Goal: Task Accomplishment & Management: Manage account settings

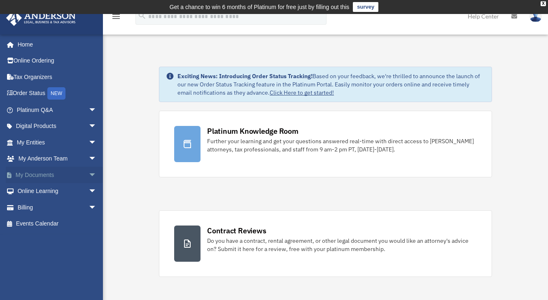
click at [42, 177] on link "My Documents arrow_drop_down" at bounding box center [57, 175] width 103 height 16
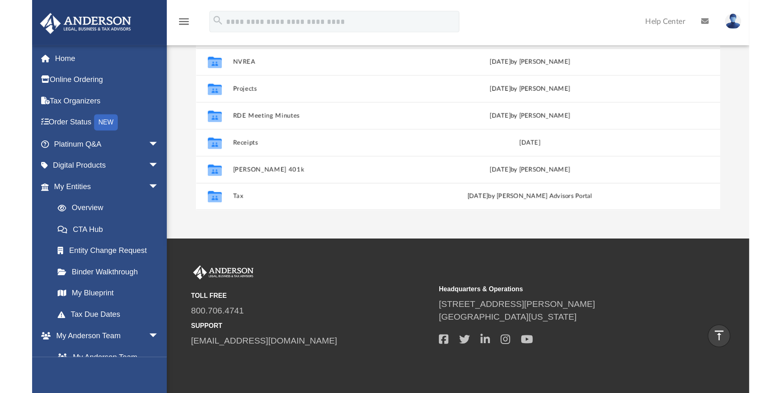
scroll to position [181, 605]
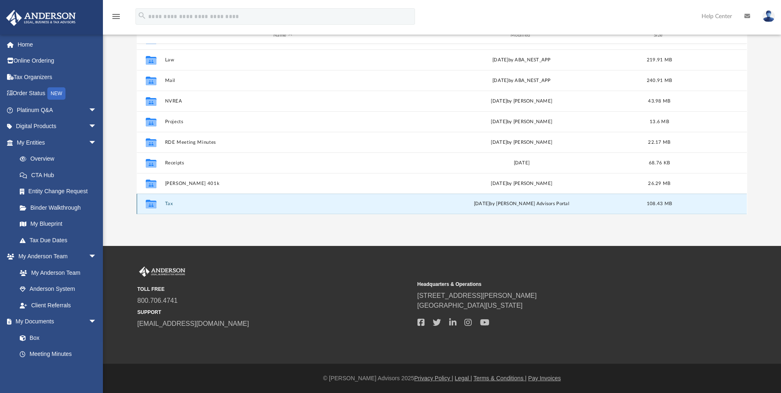
click at [168, 203] on button "Tax" at bounding box center [283, 203] width 236 height 5
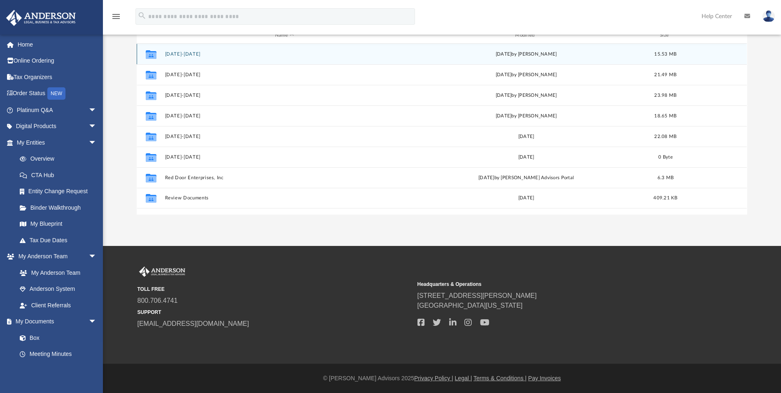
scroll to position [0, 0]
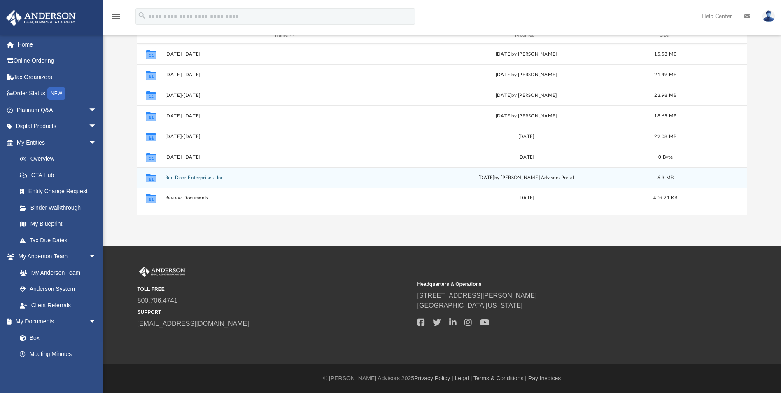
click at [198, 179] on button "Red Door Enterprises, Inc" at bounding box center [284, 177] width 238 height 5
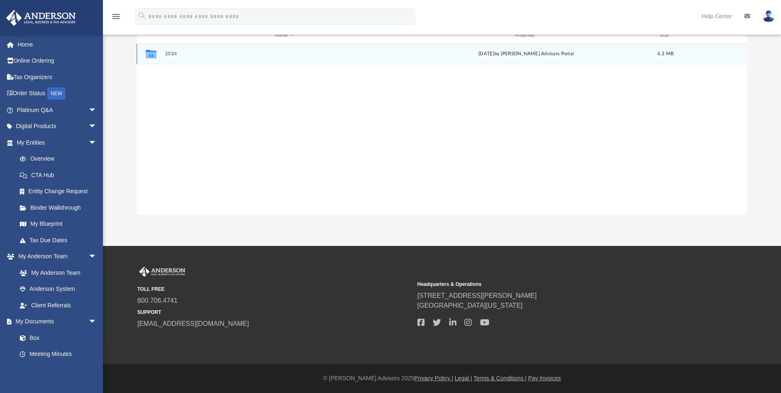
click at [169, 51] on button "2024" at bounding box center [284, 53] width 238 height 5
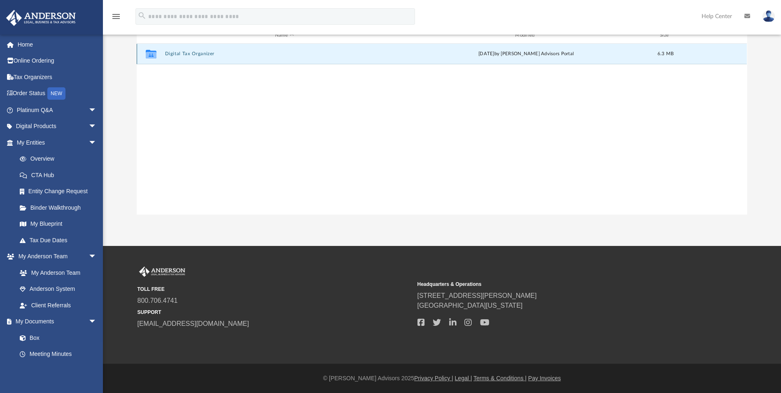
click at [169, 51] on button "Digital Tax Organizer" at bounding box center [284, 53] width 238 height 5
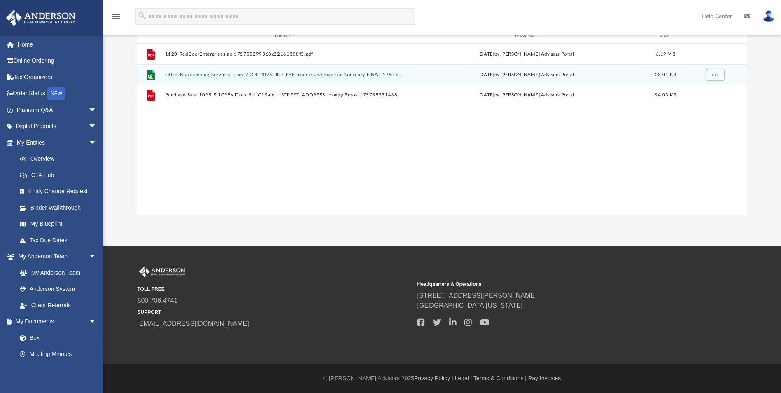
click at [273, 74] on button "Other-Bookkeeping-Services-Docs-2024-2025 RDE FYE Income and Expense Summary FI…" at bounding box center [284, 74] width 238 height 5
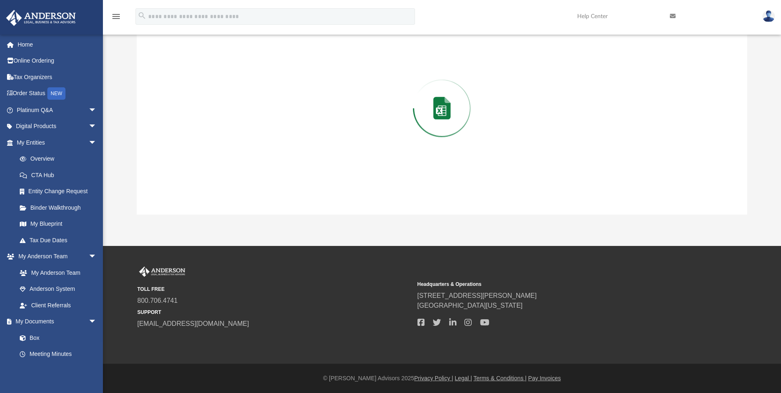
scroll to position [100, 0]
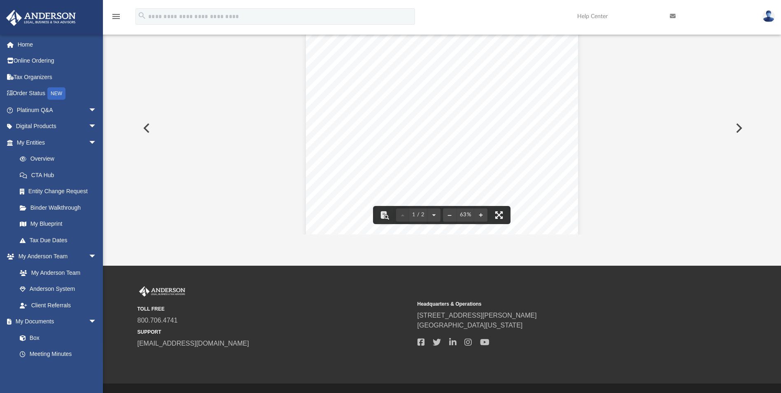
click at [498, 214] on button "File preview" at bounding box center [499, 215] width 18 height 18
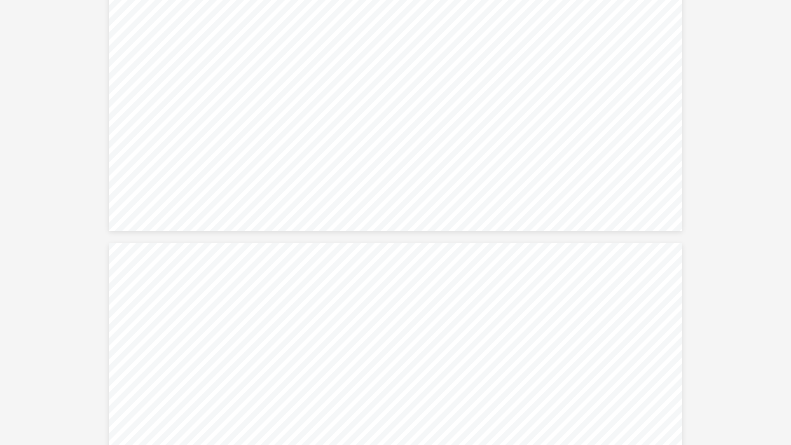
scroll to position [0, 0]
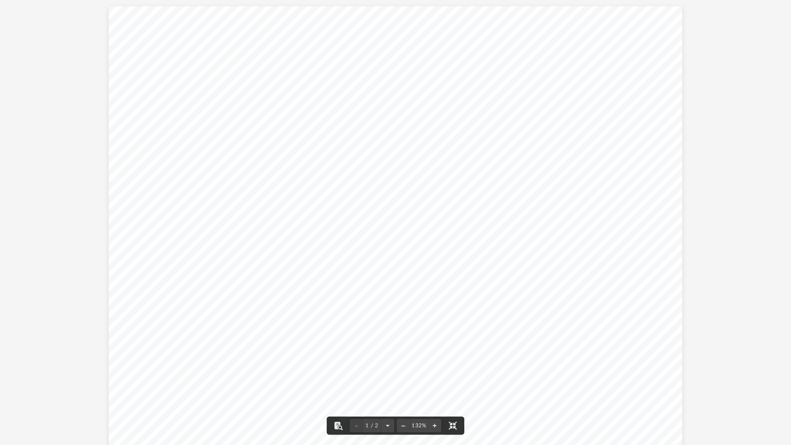
click at [456, 300] on div "Summary Row Labels Sum of Amount Row Labels Sum of Amount Row Labels Sum of Amo…" at bounding box center [395, 227] width 573 height 443
click at [453, 300] on button "File preview" at bounding box center [453, 425] width 18 height 18
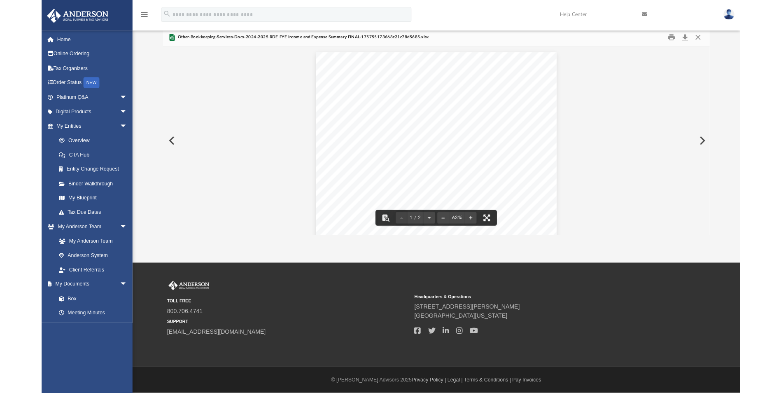
scroll to position [181, 605]
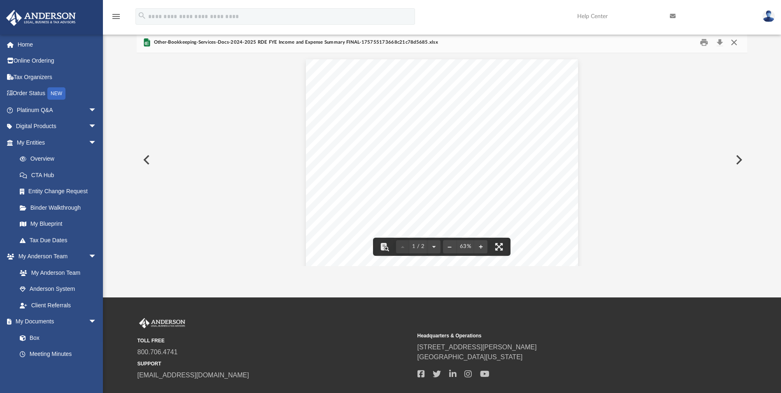
click at [554, 42] on button "Close" at bounding box center [734, 42] width 15 height 13
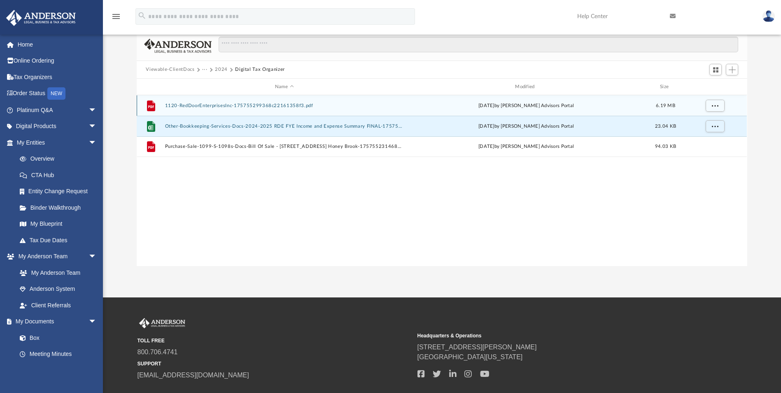
click at [193, 107] on button "1120-RedDoorEnterprisesInc-175755299368c22161358f3.pdf" at bounding box center [284, 105] width 238 height 5
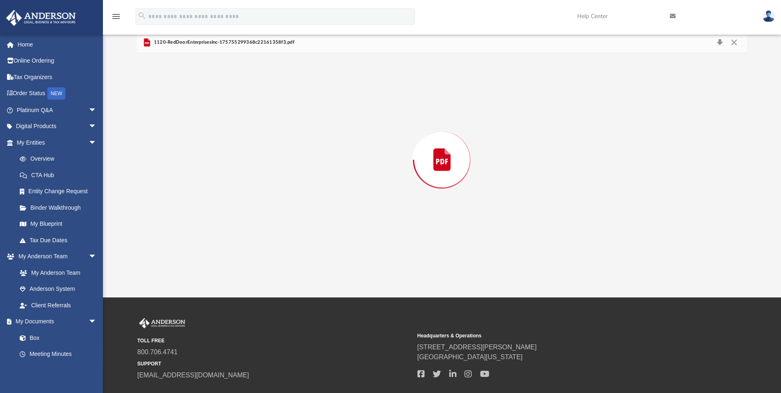
click at [193, 107] on div "Preview" at bounding box center [442, 159] width 610 height 213
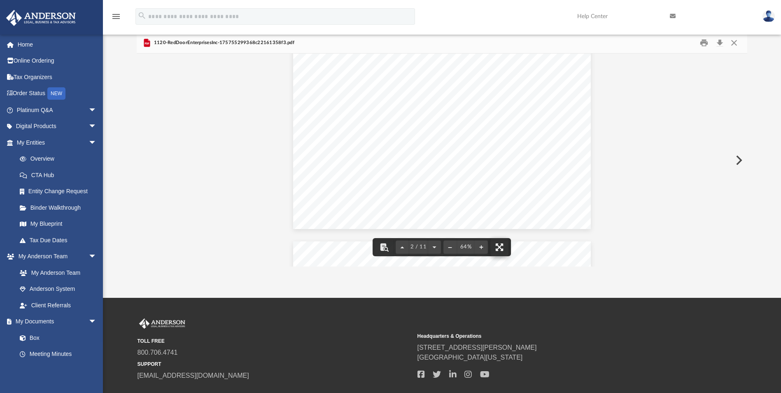
scroll to position [27, 0]
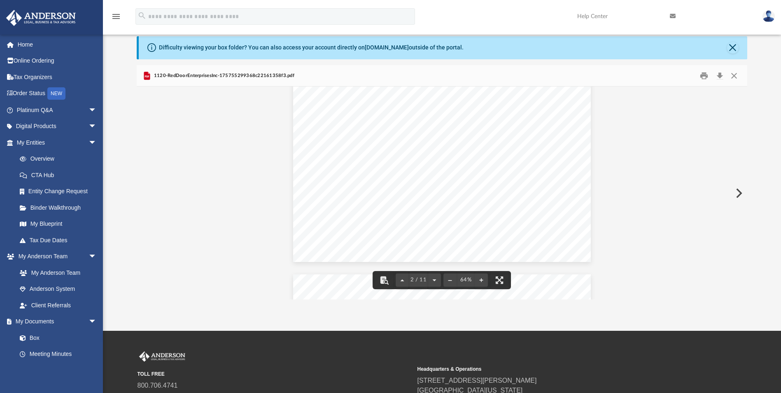
click at [497, 244] on div "All Introduction Information and Fees and Acknowledgement verbiage that the cli…" at bounding box center [442, 192] width 610 height 213
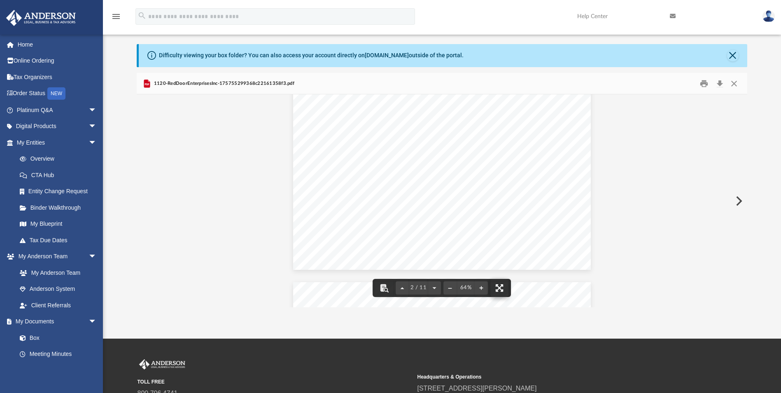
click at [502, 286] on button "File preview" at bounding box center [500, 288] width 18 height 18
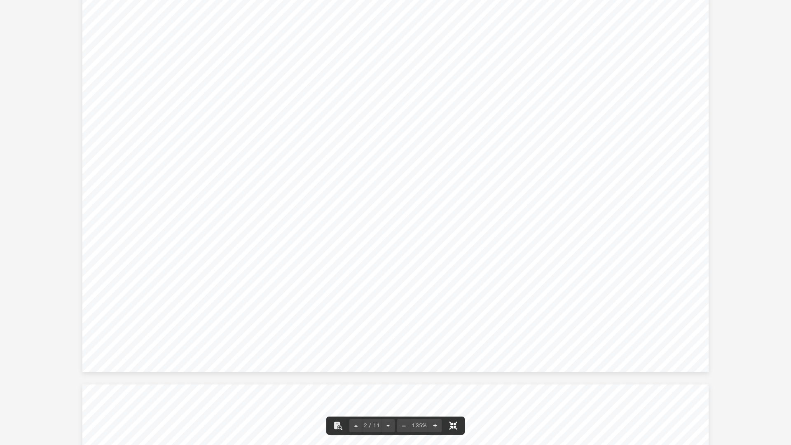
scroll to position [491, 0]
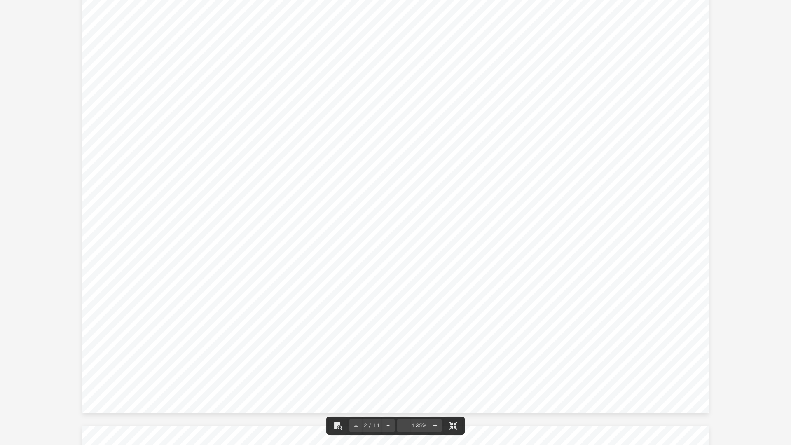
click at [416, 300] on div "Business Address Street Address 3225 Mcleod Drive Suite 100 City Las Vegas Stat…" at bounding box center [395, 191] width 626 height 443
click at [370, 300] on div "Business Address Street Address 3225 Mcleod Drive Suite 100 City Las Vegas Stat…" at bounding box center [395, 191] width 626 height 443
click at [371, 300] on div "Business Address Street Address 3225 Mcleod Drive Suite 100 City Las Vegas Stat…" at bounding box center [395, 191] width 626 height 443
click at [370, 300] on div "Business Address Street Address 3225 Mcleod Drive Suite 100 City Las Vegas Stat…" at bounding box center [395, 191] width 626 height 443
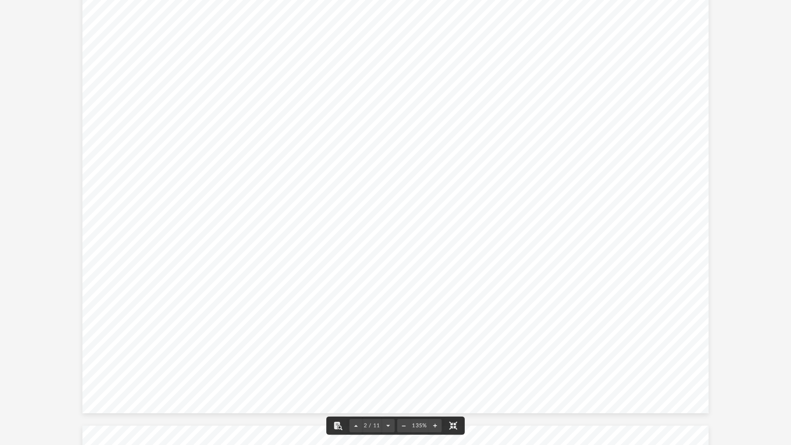
click at [370, 300] on div "Business Address Street Address 3225 Mcleod Drive Suite 100 City Las Vegas Stat…" at bounding box center [395, 191] width 626 height 443
drag, startPoint x: 370, startPoint y: 336, endPoint x: 394, endPoint y: 320, distance: 28.8
click at [372, 300] on div "Business Address Street Address 3225 Mcleod Drive Suite 100 City Las Vegas Stat…" at bounding box center [395, 191] width 626 height 443
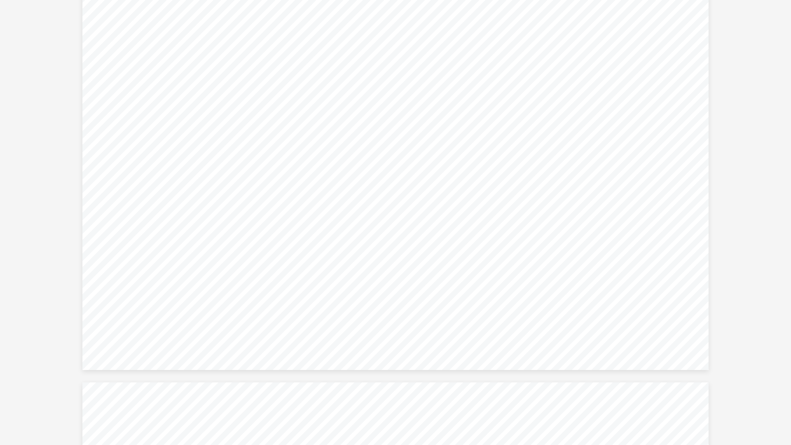
scroll to position [0, 0]
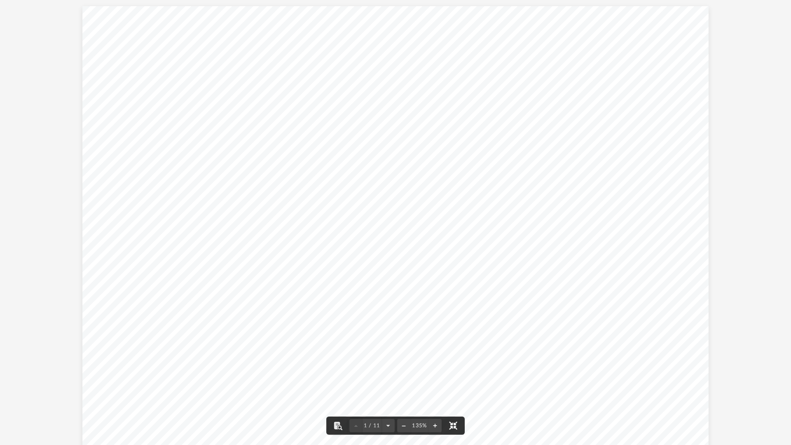
click at [453, 300] on button "File preview" at bounding box center [453, 425] width 18 height 18
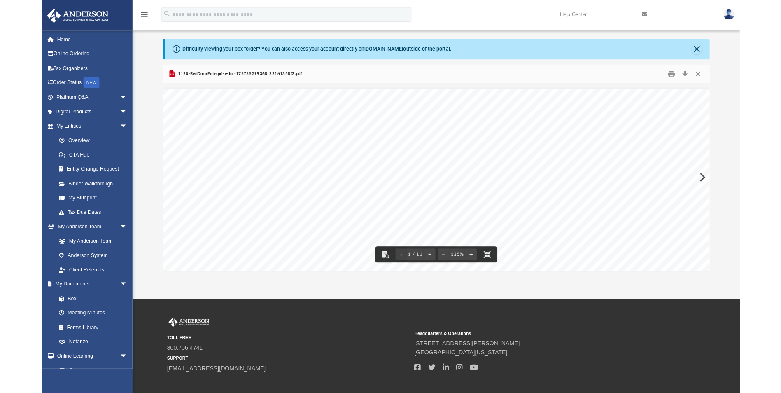
scroll to position [181, 605]
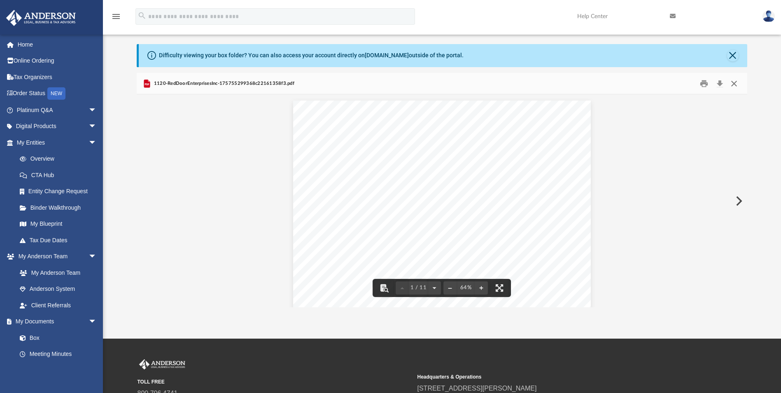
click at [554, 82] on button "Close" at bounding box center [734, 83] width 15 height 13
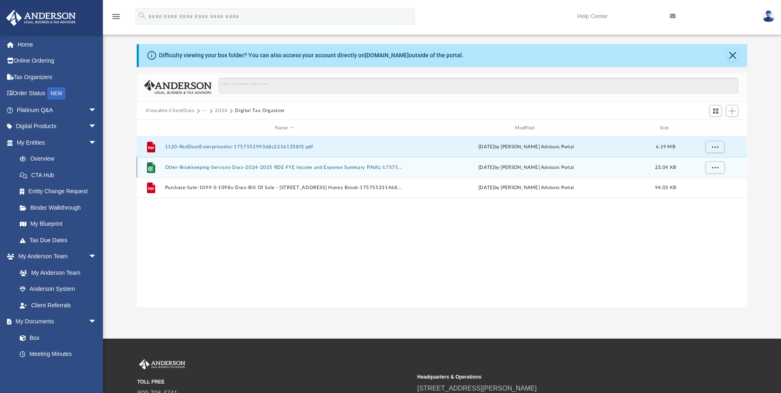
click at [242, 168] on button "Other-Bookkeeping-Services-Docs-2024-2025 RDE FYE Income and Expense Summary FI…" at bounding box center [284, 167] width 238 height 5
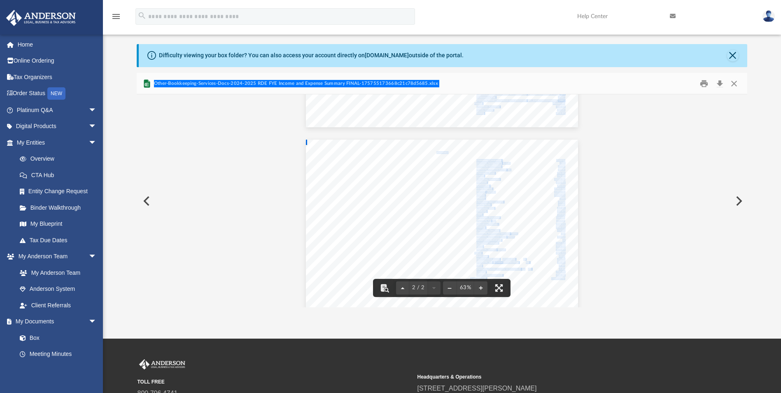
scroll to position [206, 0]
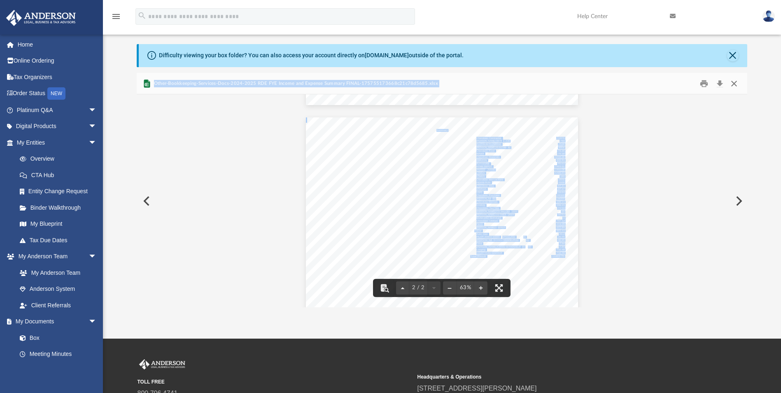
click at [554, 86] on button "Close" at bounding box center [734, 83] width 15 height 13
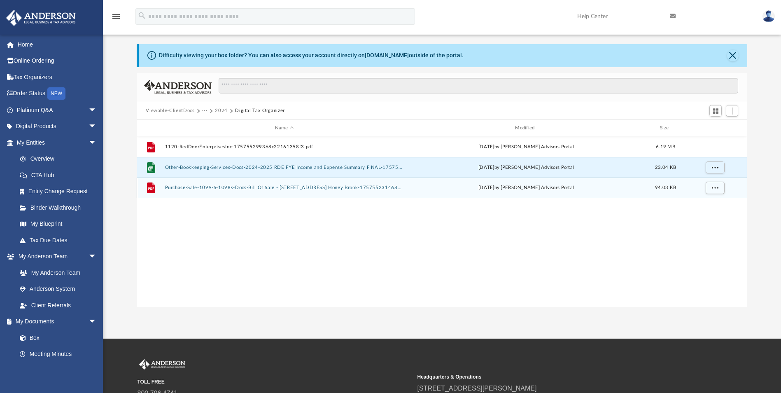
click at [341, 189] on button "Purchase-Sale-1099-S-1098s-Docs-Bill Of Sale - 8 Cherokee Lane Honey Brook-1757…" at bounding box center [284, 187] width 238 height 5
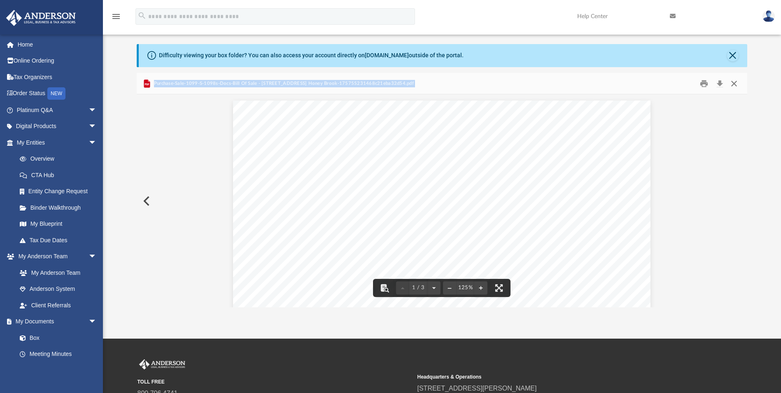
click at [554, 84] on button "Close" at bounding box center [734, 83] width 15 height 13
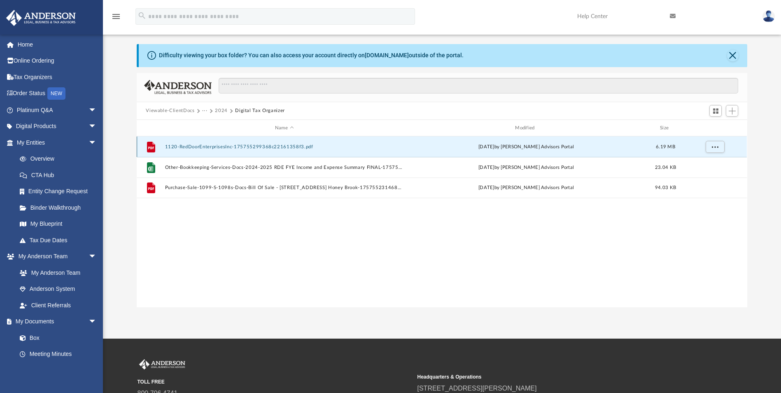
click at [203, 145] on button "1120-RedDoorEnterprisesInc-175755299368c22161358f3.pdf" at bounding box center [284, 146] width 238 height 5
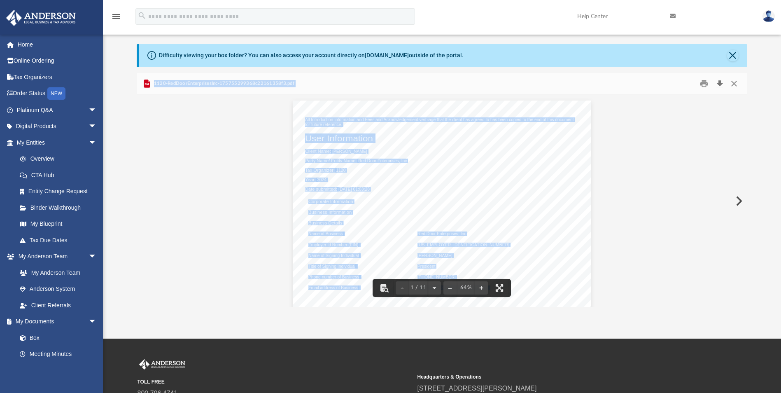
click at [554, 84] on button "Download" at bounding box center [720, 83] width 15 height 13
click at [554, 83] on button "Close" at bounding box center [734, 83] width 15 height 13
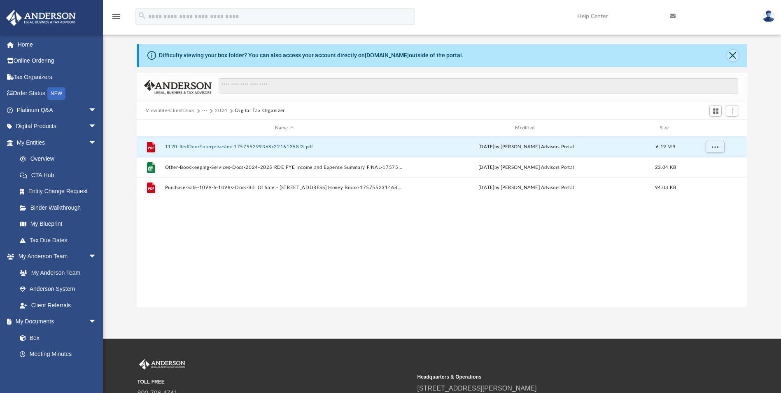
click at [554, 54] on button "Close" at bounding box center [733, 56] width 12 height 12
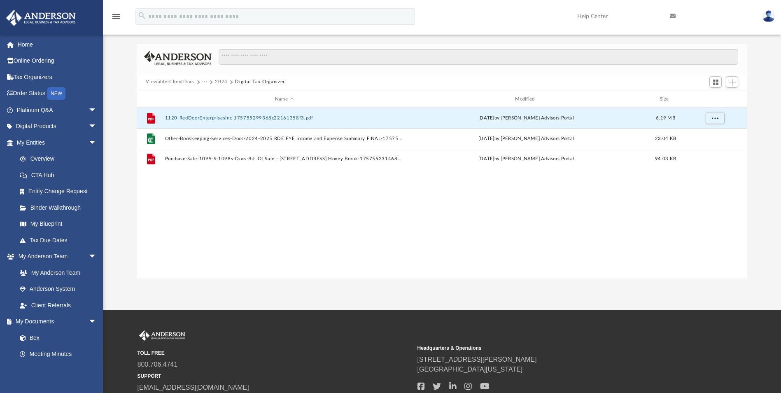
click at [218, 83] on button "2024" at bounding box center [221, 81] width 13 height 7
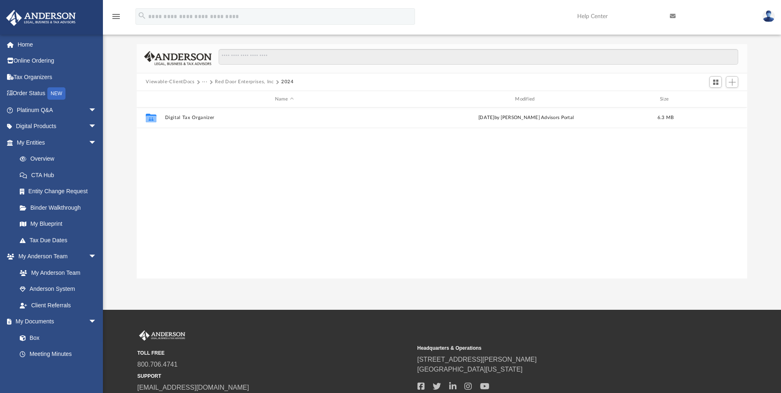
click at [218, 83] on button "Red Door Enterprises, Inc" at bounding box center [244, 81] width 58 height 7
click at [206, 82] on button "Tax" at bounding box center [206, 81] width 8 height 7
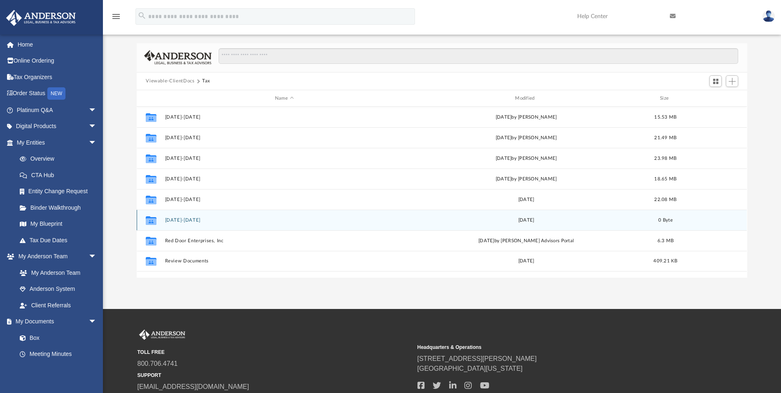
scroll to position [9, 0]
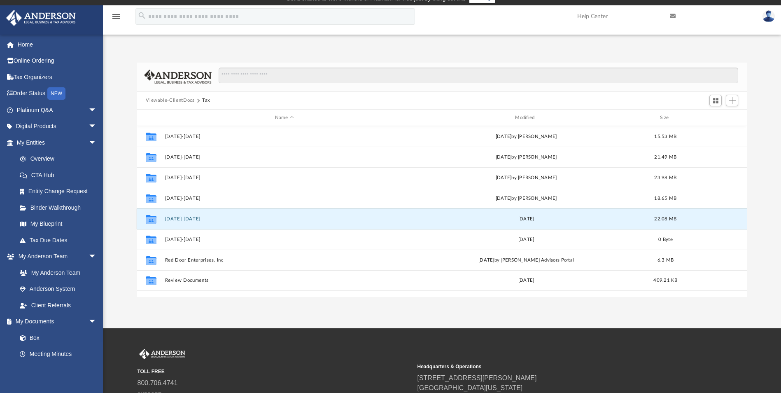
click at [183, 217] on button "2023-2024" at bounding box center [284, 218] width 238 height 5
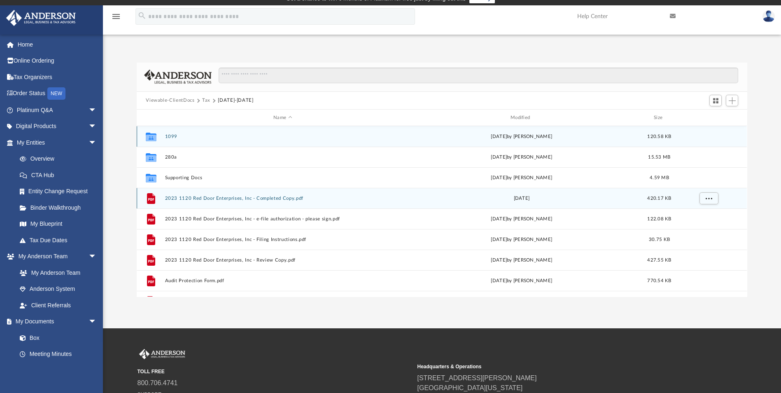
scroll to position [35, 0]
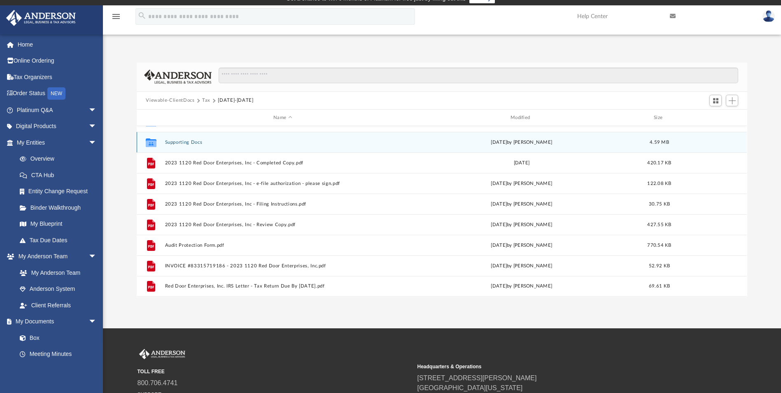
click at [189, 143] on button "Supporting Docs" at bounding box center [283, 142] width 236 height 5
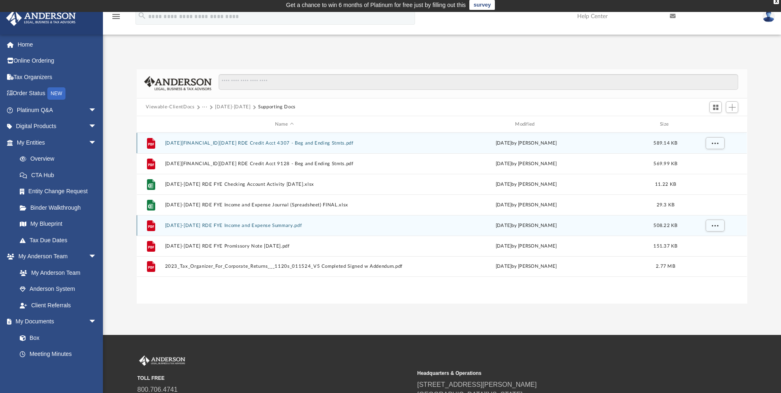
scroll to position [0, 0]
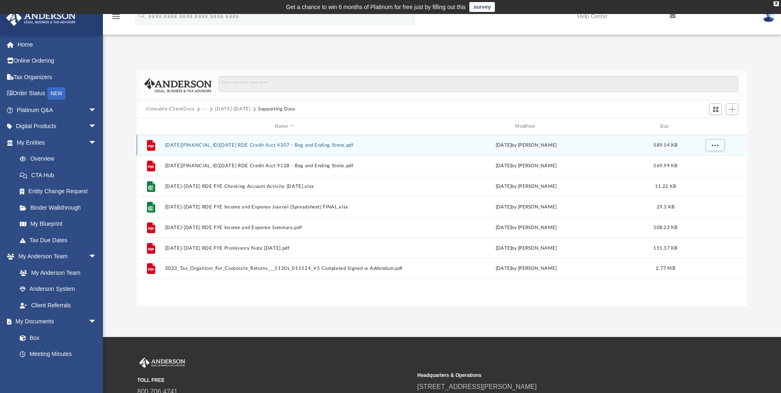
click at [254, 148] on div "File 2023-2024 RDE Credit Acct 4307 - Beg and Ending Stmts.pdf Tue Apr 30 2024 …" at bounding box center [442, 145] width 610 height 21
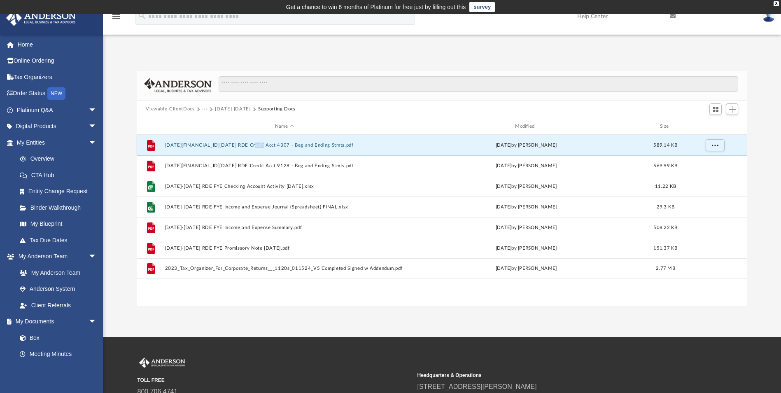
click at [254, 148] on div "File 2023-2024 RDE Credit Acct 4307 - Beg and Ending Stmts.pdf Tue Apr 30 2024 …" at bounding box center [442, 145] width 610 height 21
click at [184, 143] on button "2023-2024 RDE Credit Acct 4307 - Beg and Ending Stmts.pdf" at bounding box center [284, 145] width 238 height 5
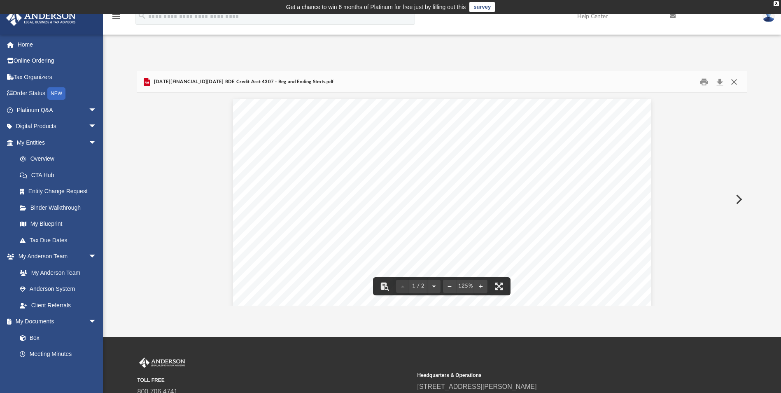
click at [554, 80] on button "Close" at bounding box center [734, 81] width 15 height 13
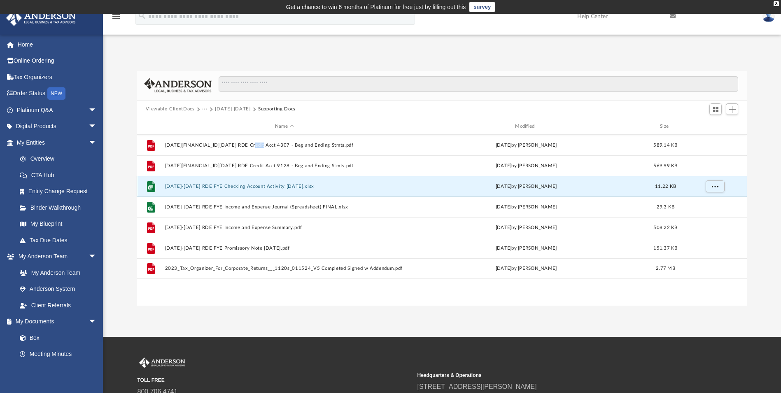
click at [275, 187] on button "2023-2024 RDE FYE Checking Account Activity 04.21.24.xlsx" at bounding box center [284, 186] width 238 height 5
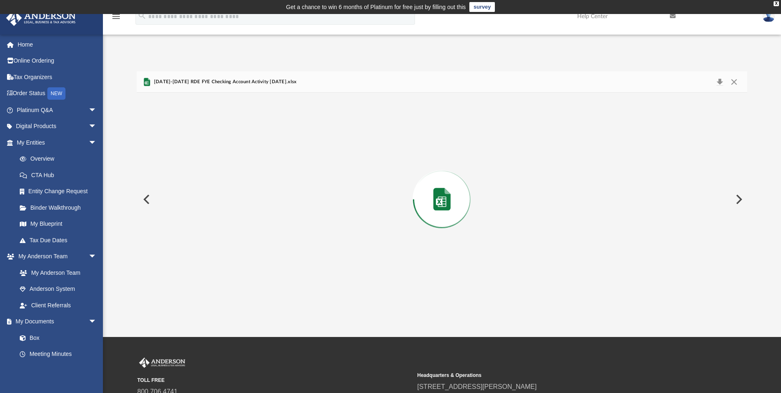
click at [276, 187] on div "Preview" at bounding box center [442, 199] width 610 height 213
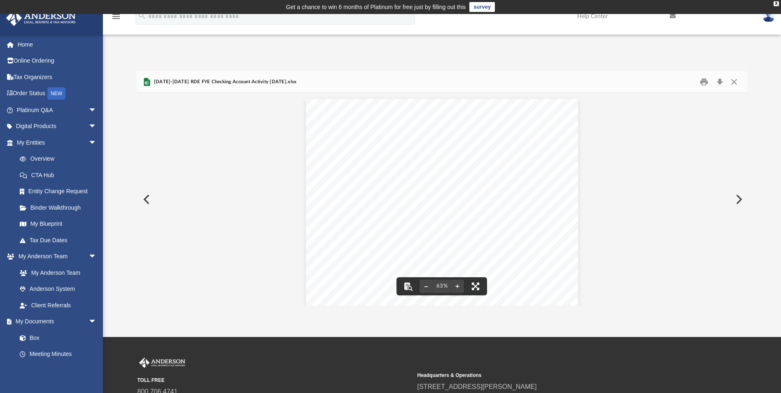
click at [472, 289] on button "File preview" at bounding box center [476, 286] width 18 height 18
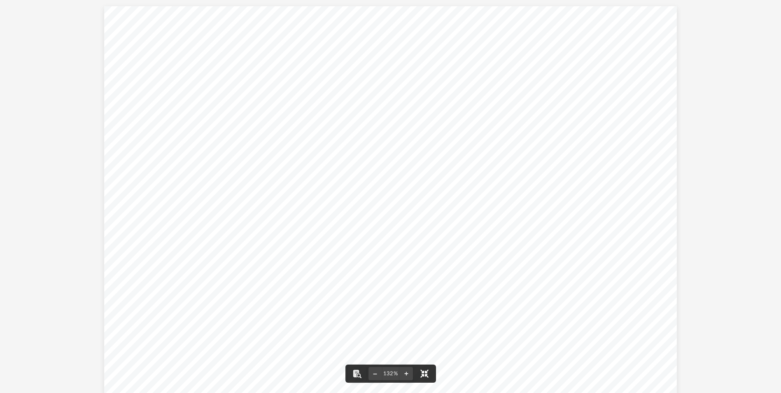
scroll to position [181, 613]
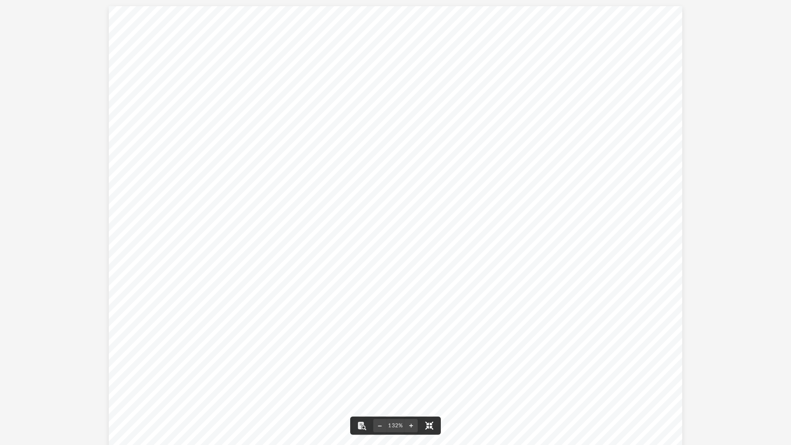
click at [430, 300] on button "File preview" at bounding box center [429, 425] width 18 height 18
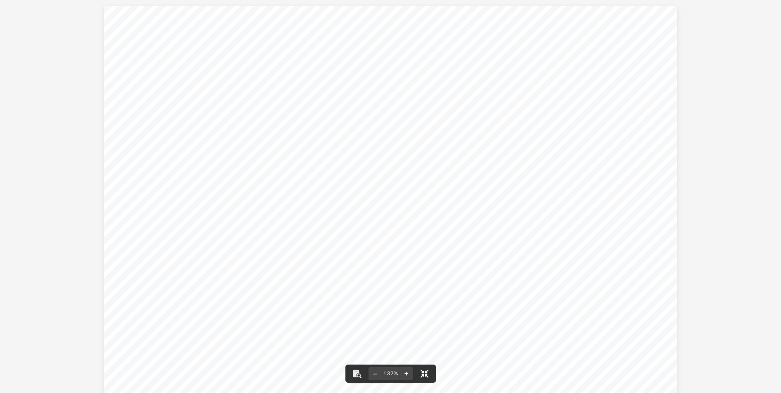
scroll to position [181, 605]
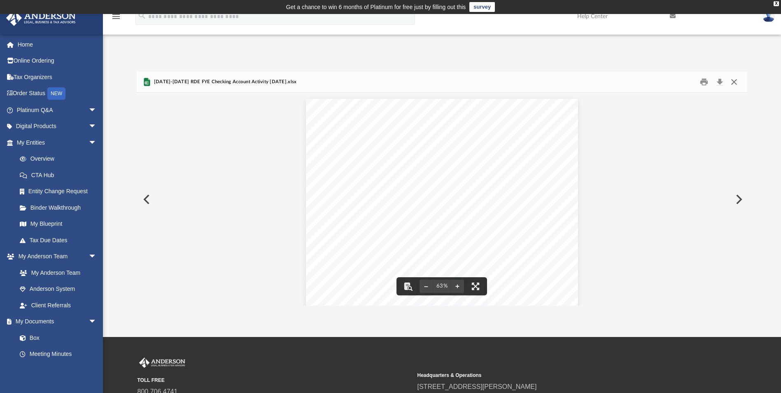
click at [554, 84] on button "Close" at bounding box center [734, 81] width 15 height 13
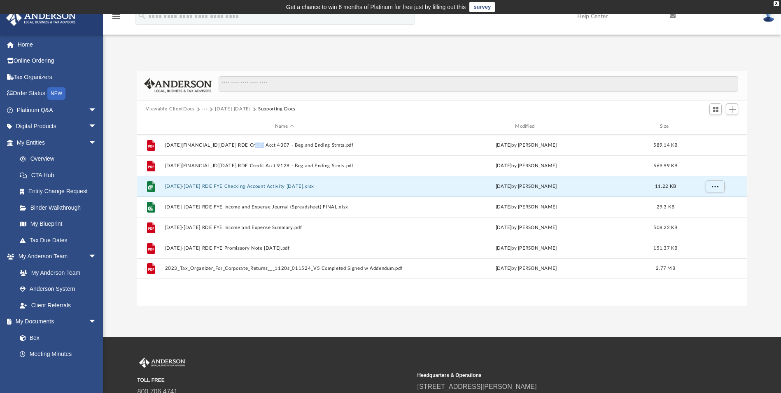
click at [230, 110] on button "2023-2024" at bounding box center [232, 108] width 35 height 7
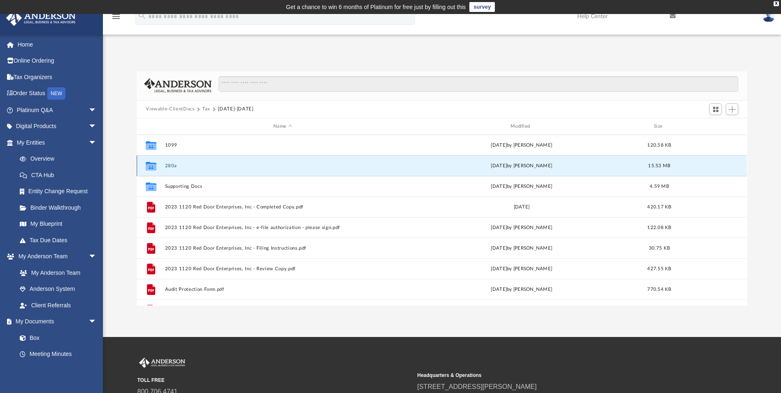
click at [168, 164] on button "280a" at bounding box center [283, 165] width 236 height 5
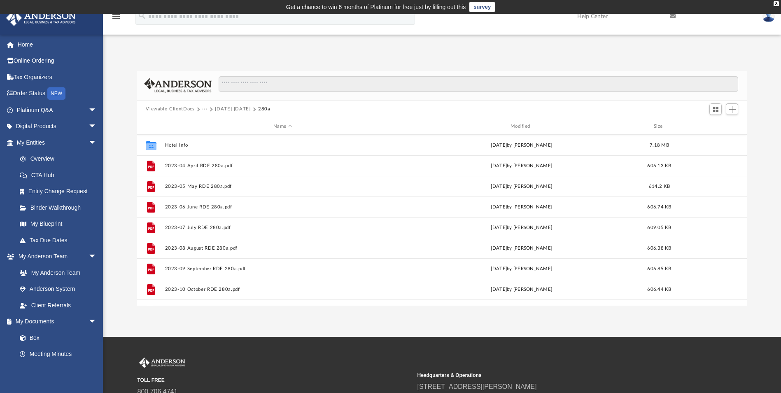
click at [230, 109] on button "2023-2024" at bounding box center [232, 108] width 35 height 7
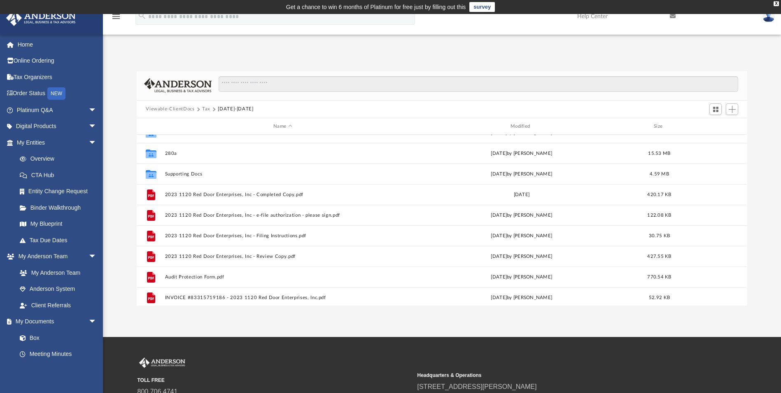
scroll to position [0, 0]
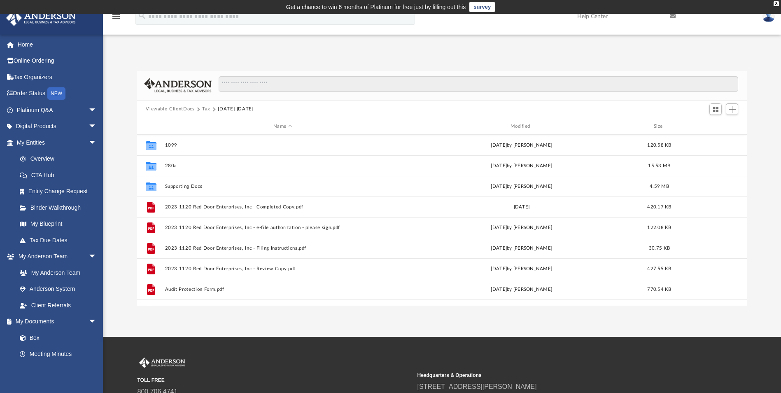
click at [206, 110] on button "Tax" at bounding box center [206, 108] width 8 height 7
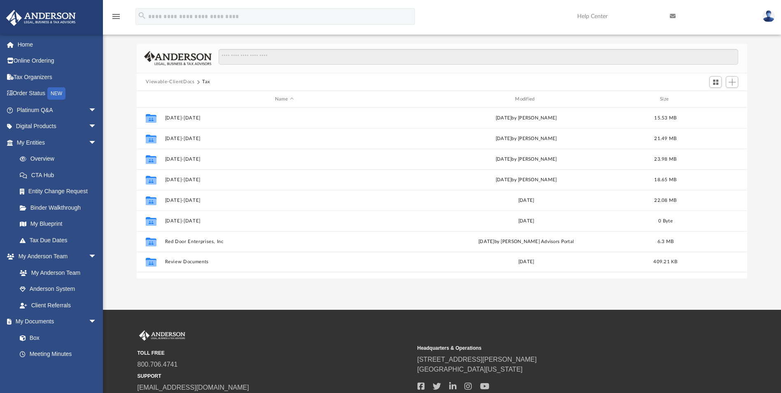
scroll to position [41, 0]
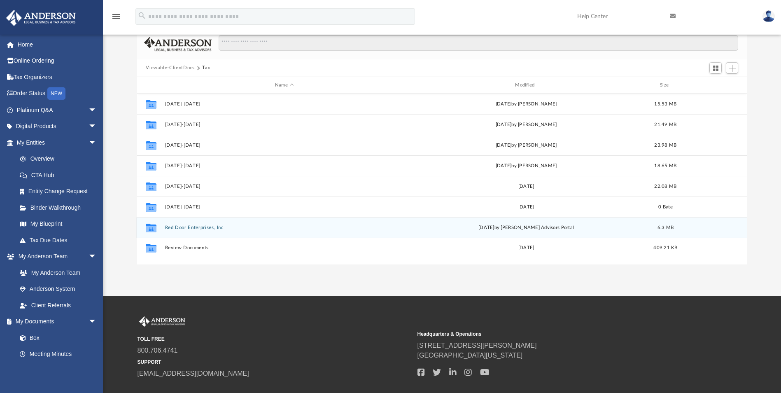
click at [195, 227] on button "Red Door Enterprises, Inc" at bounding box center [284, 227] width 238 height 5
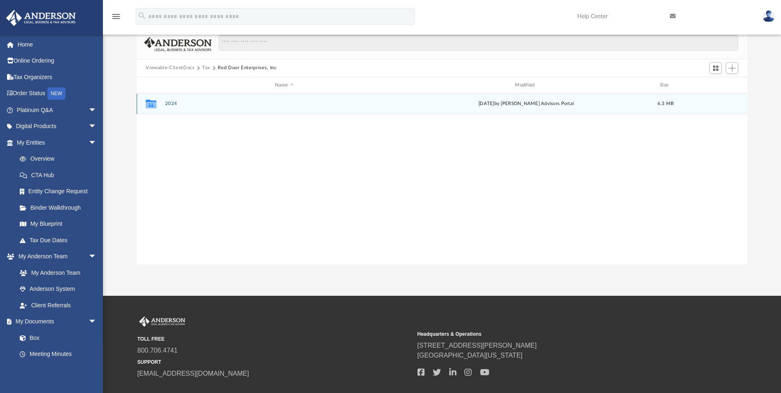
click at [168, 100] on div "Collaborated Folder 2024 Wed Sep 10 2025 by Anderson Advisors Portal 6.3 MB" at bounding box center [442, 103] width 610 height 21
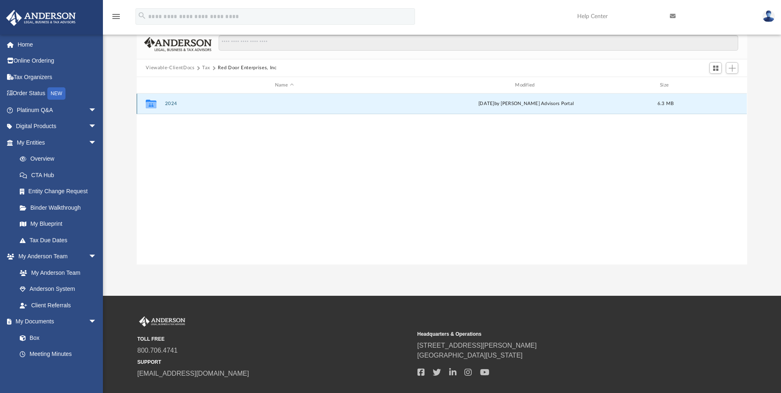
click at [168, 104] on button "2024" at bounding box center [284, 103] width 238 height 5
click at [168, 104] on button "Digital Tax Organizer" at bounding box center [284, 103] width 238 height 5
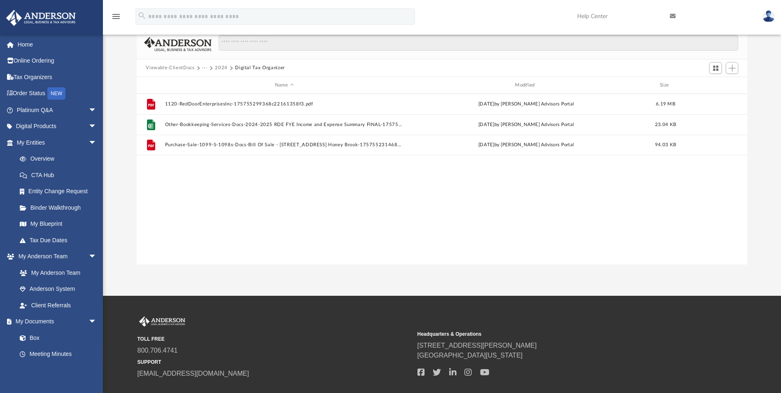
click at [224, 68] on button "2024" at bounding box center [221, 67] width 13 height 7
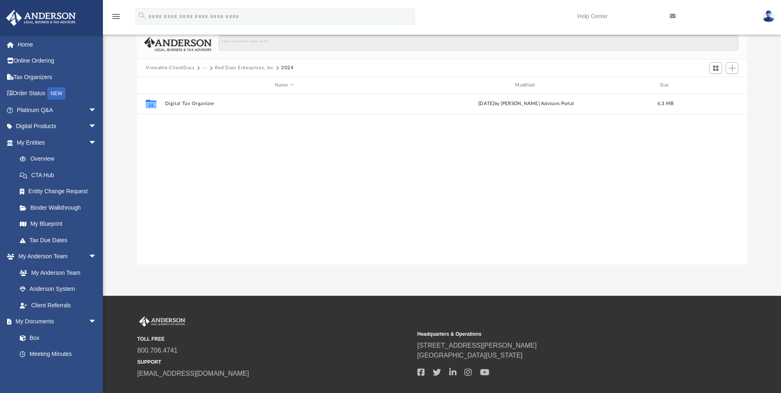
click at [225, 67] on button "Red Door Enterprises, Inc" at bounding box center [244, 67] width 58 height 7
click at [204, 68] on button "Tax" at bounding box center [206, 67] width 8 height 7
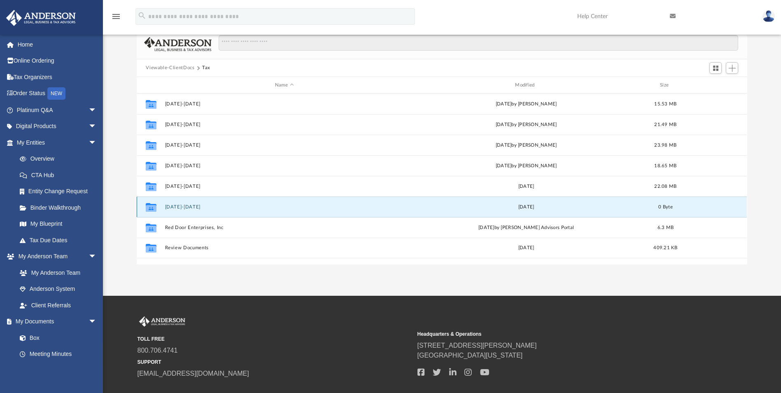
click at [180, 206] on button "2024-2025" at bounding box center [284, 206] width 238 height 5
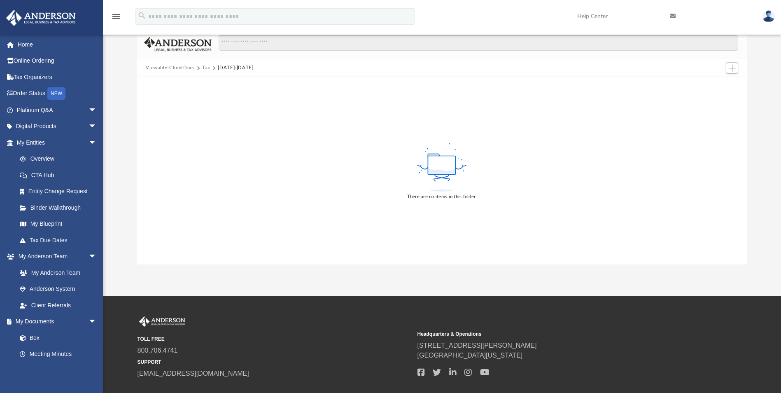
click at [237, 67] on button "2024-2025" at bounding box center [235, 67] width 35 height 7
click at [554, 70] on span "Add" at bounding box center [732, 68] width 7 height 7
click at [554, 98] on li "New Folder" at bounding box center [721, 97] width 26 height 9
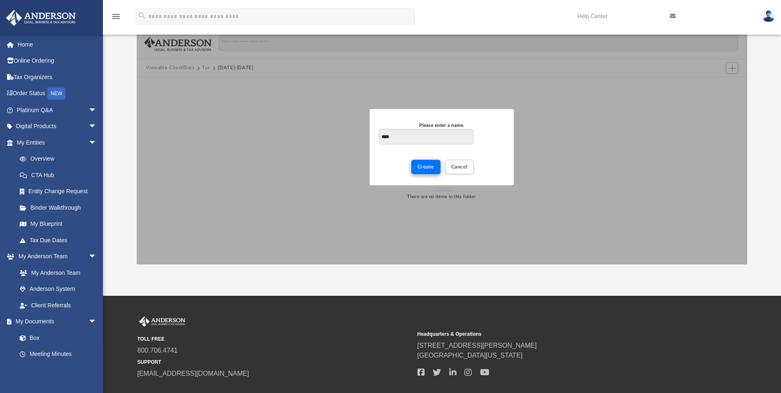
type input "****"
click at [431, 165] on span "Create" at bounding box center [426, 166] width 17 height 5
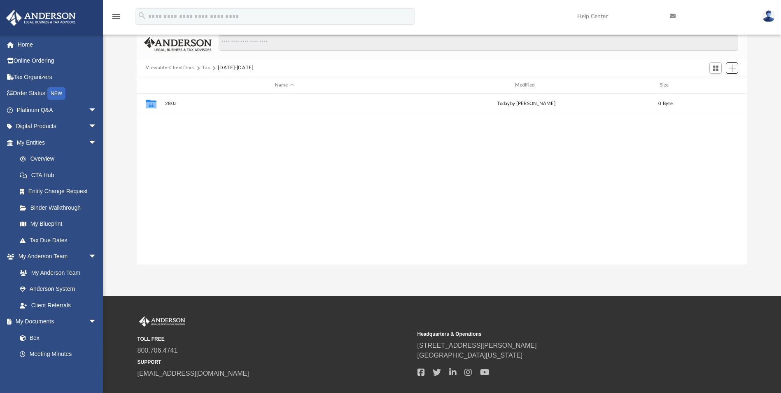
scroll to position [181, 605]
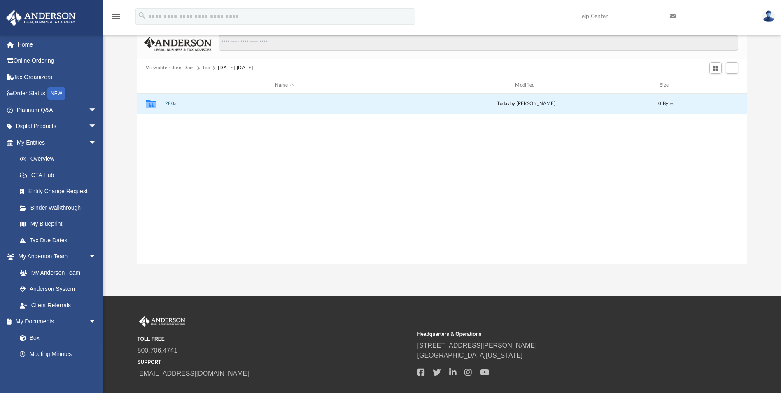
drag, startPoint x: 173, startPoint y: 103, endPoint x: 168, endPoint y: 104, distance: 4.4
click at [168, 104] on button "280a" at bounding box center [284, 103] width 238 height 5
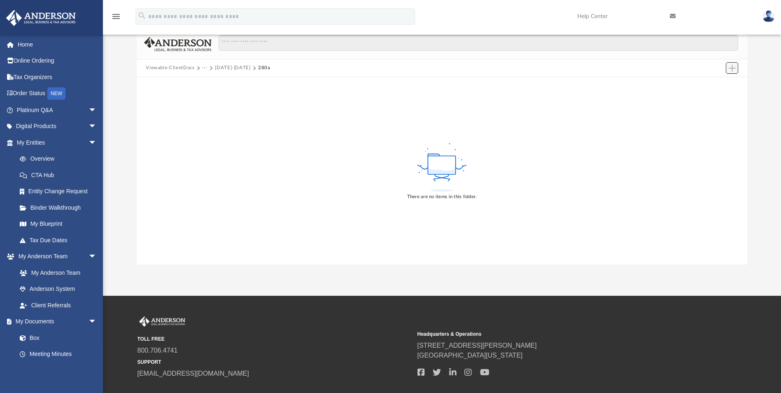
drag, startPoint x: 189, startPoint y: 115, endPoint x: 731, endPoint y: 68, distance: 544.1
click at [554, 68] on span "Add" at bounding box center [732, 68] width 7 height 7
click at [554, 99] on li "New Folder" at bounding box center [721, 97] width 26 height 9
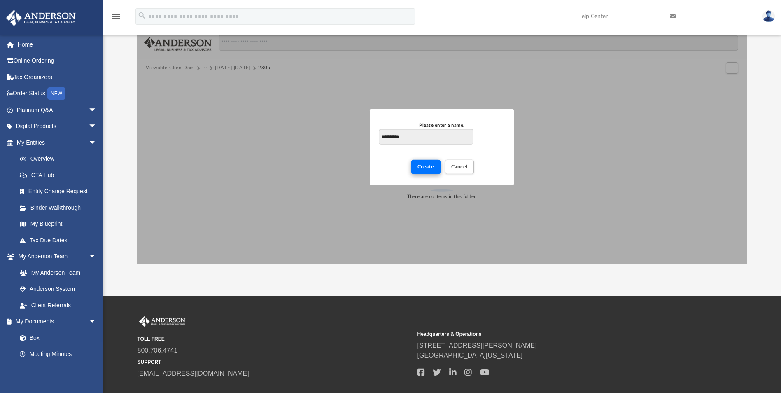
type input "**********"
click at [429, 164] on button "Create" at bounding box center [425, 167] width 29 height 14
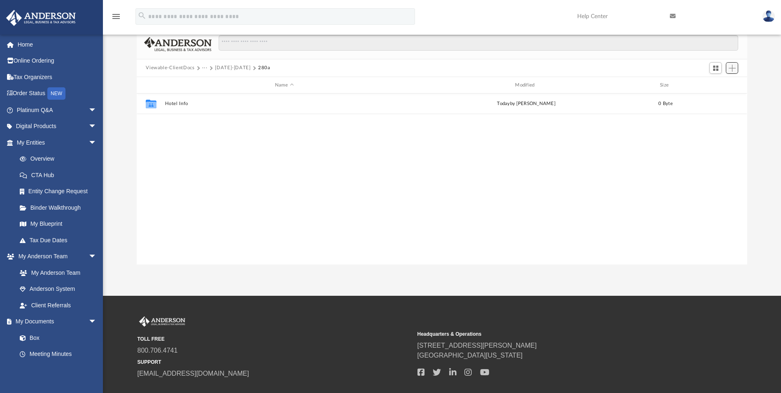
click at [554, 69] on span "Add" at bounding box center [732, 68] width 7 height 7
drag, startPoint x: 315, startPoint y: 195, endPoint x: 297, endPoint y: 178, distance: 25.9
click at [315, 195] on div "Collaborated Folder Hotel Info today by Thomas Ferrante 0 Byte" at bounding box center [442, 178] width 610 height 171
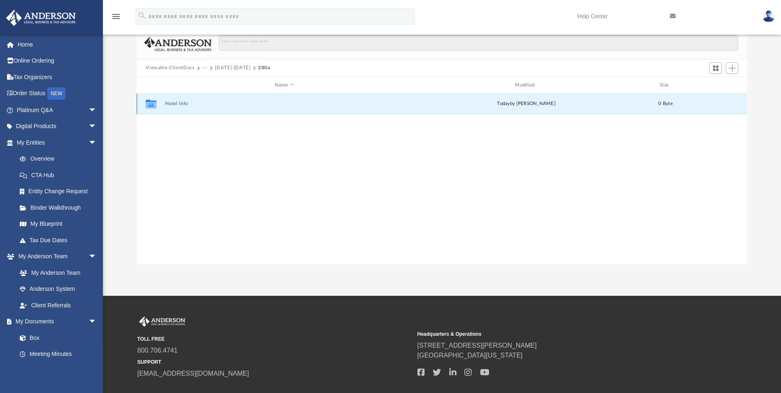
click at [182, 105] on button "Hotel Info" at bounding box center [284, 103] width 238 height 5
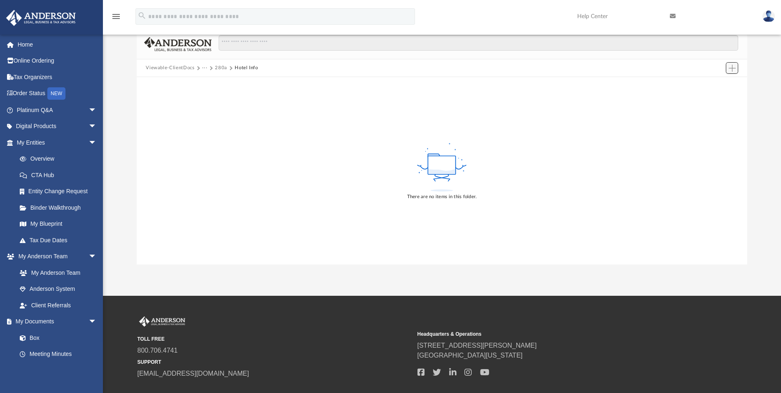
click at [554, 67] on span "Add" at bounding box center [732, 68] width 7 height 7
click at [554, 86] on li "Upload" at bounding box center [721, 84] width 26 height 9
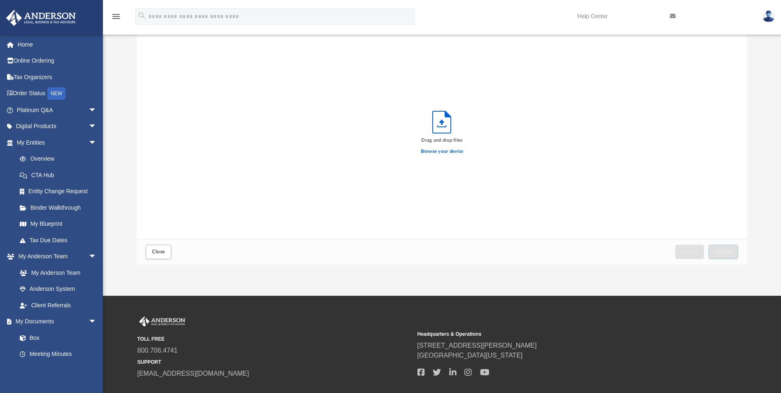
scroll to position [203, 605]
click at [438, 152] on label "Browse your device" at bounding box center [442, 151] width 43 height 7
click at [0, 0] on input "Browse your device" at bounding box center [0, 0] width 0 height 0
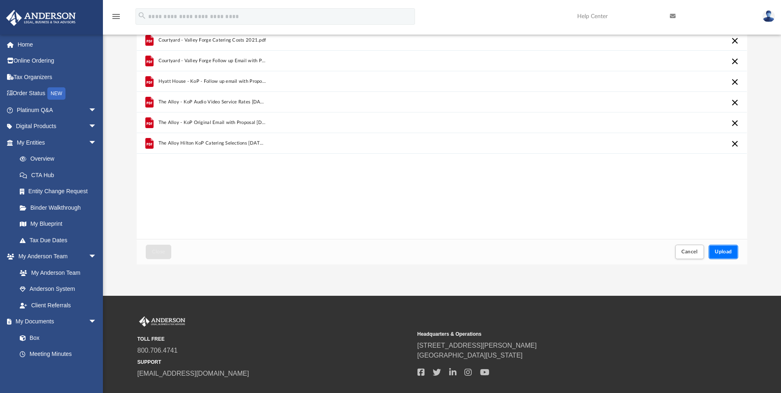
click at [554, 252] on span "Upload" at bounding box center [723, 251] width 17 height 5
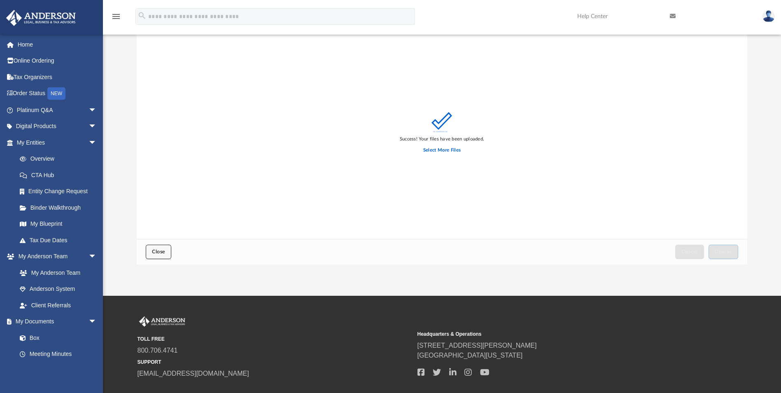
click at [163, 252] on span "Close" at bounding box center [158, 251] width 13 height 5
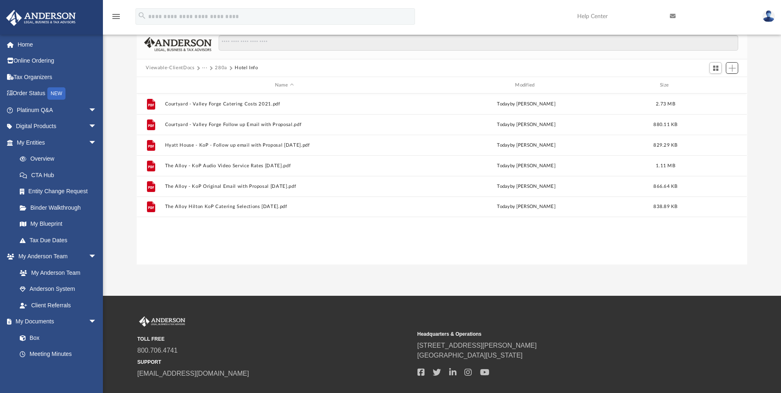
scroll to position [181, 605]
click at [221, 68] on button "280a" at bounding box center [221, 67] width 12 height 7
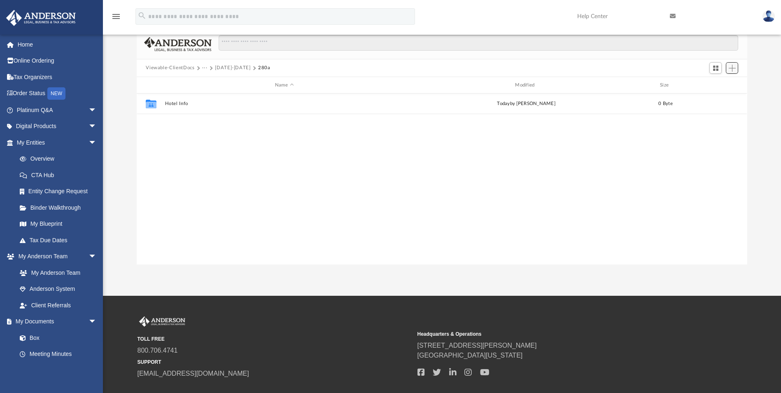
click at [554, 69] on span "Add" at bounding box center [732, 68] width 7 height 7
click at [554, 84] on li "Upload" at bounding box center [721, 84] width 26 height 9
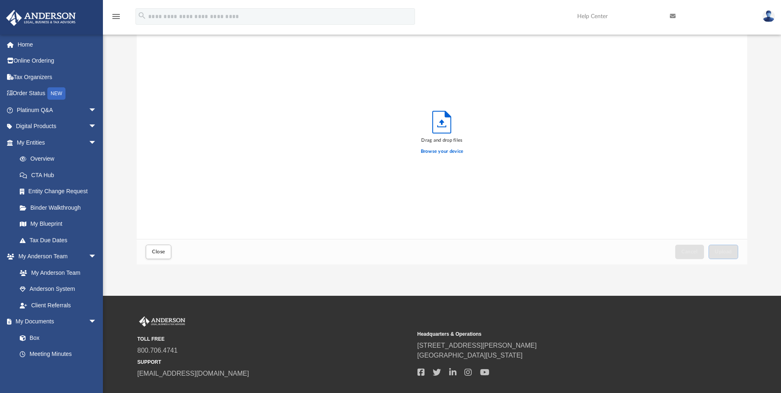
scroll to position [203, 605]
click at [453, 152] on label "Browse your device" at bounding box center [442, 151] width 43 height 7
drag, startPoint x: 453, startPoint y: 152, endPoint x: 447, endPoint y: 150, distance: 6.5
click at [447, 150] on label "Browse your device" at bounding box center [442, 151] width 43 height 7
click at [0, 0] on input "Browse your device" at bounding box center [0, 0] width 0 height 0
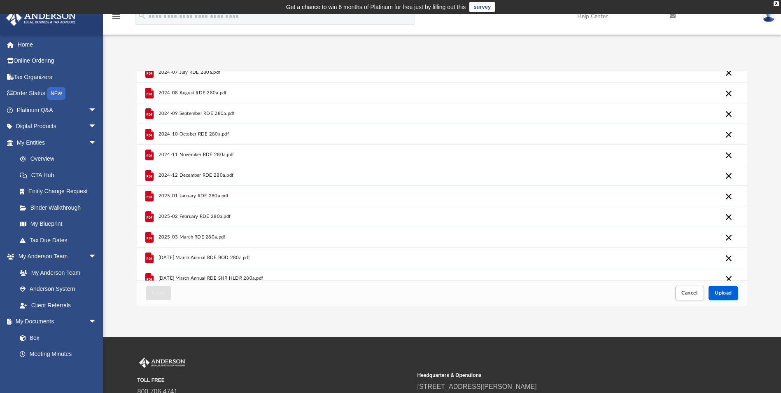
scroll to position [79, 0]
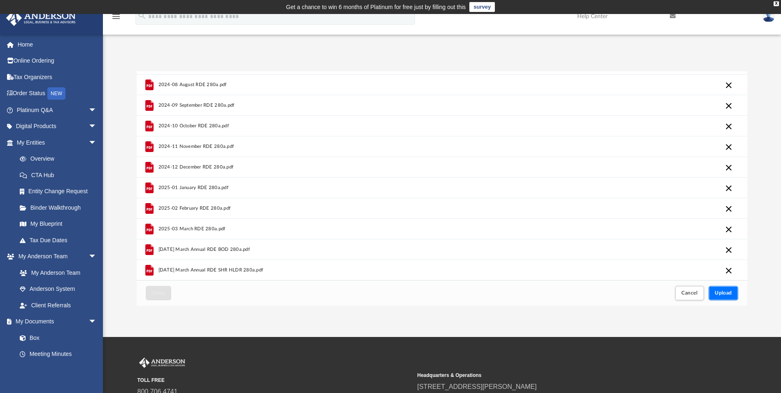
click at [554, 289] on button "Upload" at bounding box center [724, 293] width 30 height 14
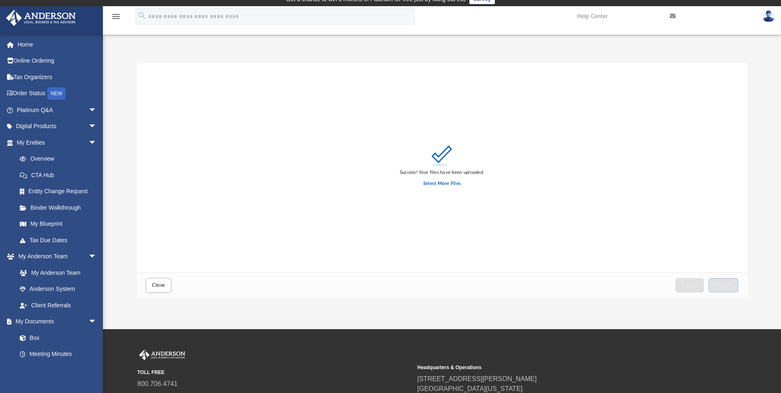
scroll to position [0, 0]
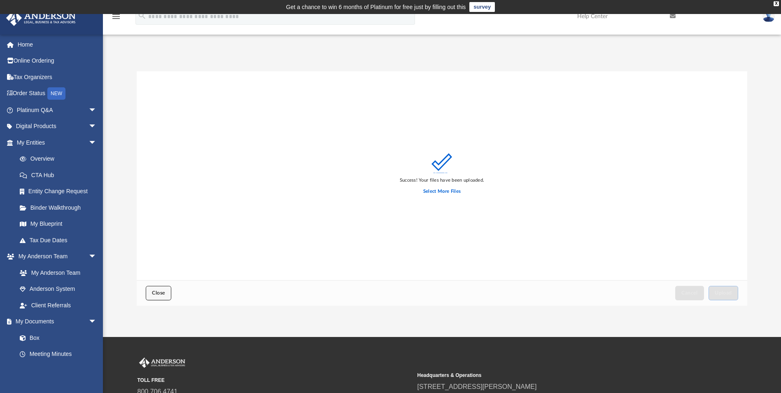
click at [159, 293] on span "Close" at bounding box center [158, 292] width 13 height 5
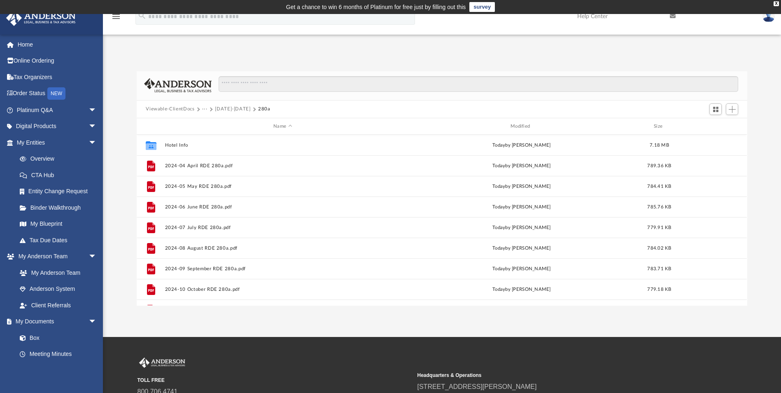
click at [230, 108] on button "2024-2025" at bounding box center [232, 108] width 35 height 7
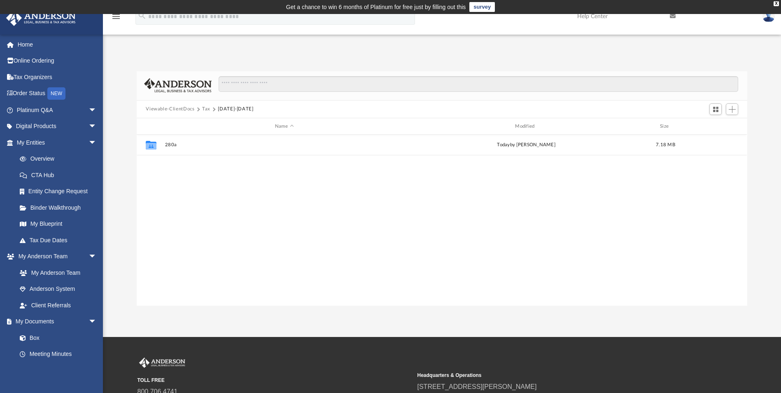
click at [206, 109] on button "Tax" at bounding box center [206, 108] width 8 height 7
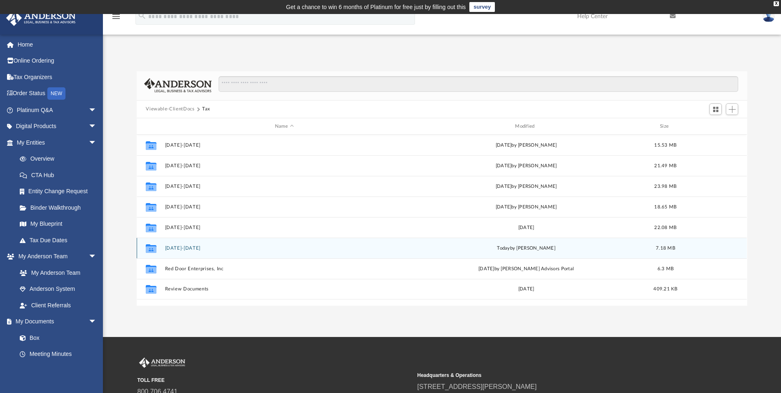
click at [174, 248] on button "2024-2025" at bounding box center [284, 247] width 238 height 5
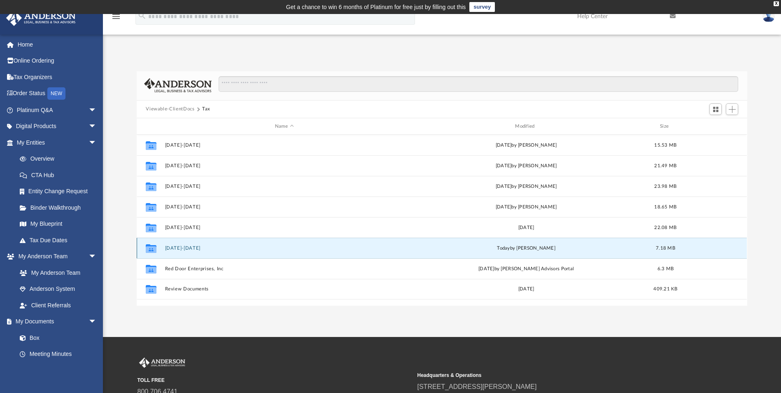
click at [174, 248] on button "2024-2025" at bounding box center [284, 247] width 238 height 5
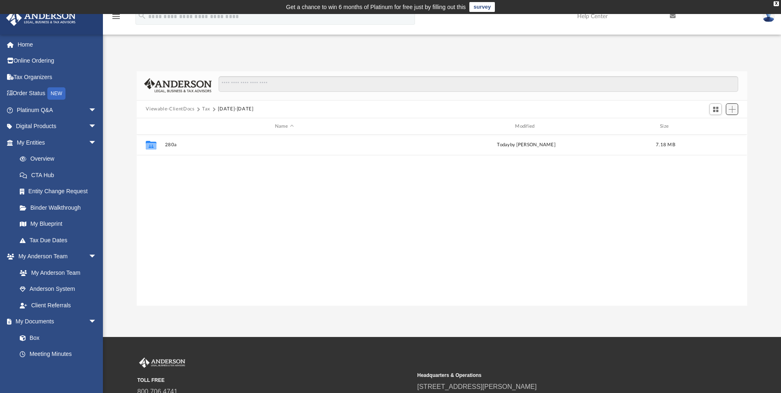
click at [554, 111] on span "Add" at bounding box center [732, 109] width 7 height 7
click at [554, 127] on li "Upload" at bounding box center [721, 126] width 26 height 9
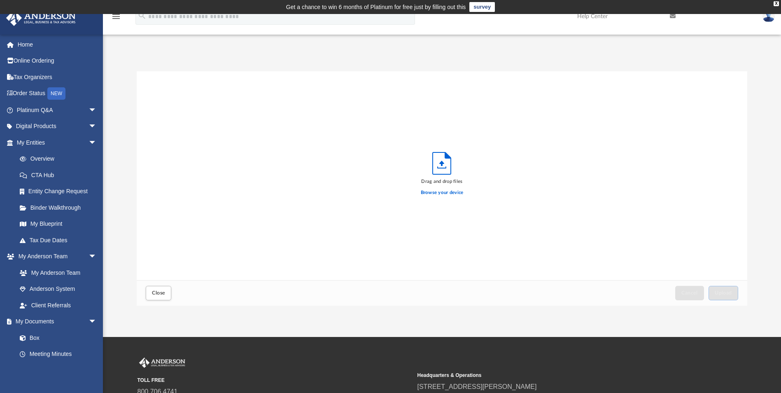
scroll to position [203, 605]
click at [450, 191] on label "Browse your device" at bounding box center [442, 192] width 43 height 7
click at [0, 0] on input "Browse your device" at bounding box center [0, 0] width 0 height 0
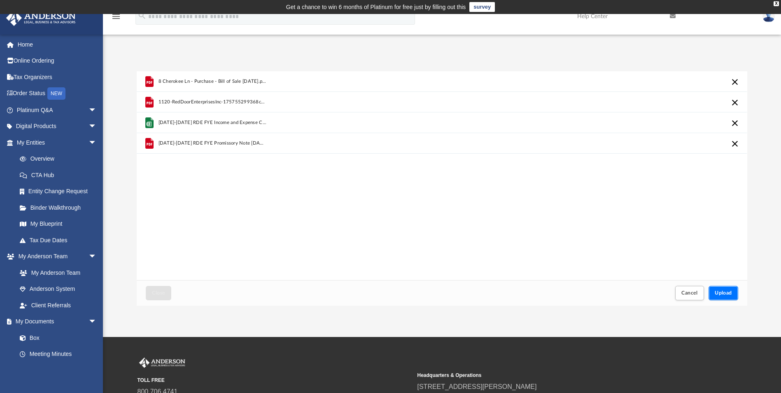
click at [554, 295] on button "Upload" at bounding box center [724, 293] width 30 height 14
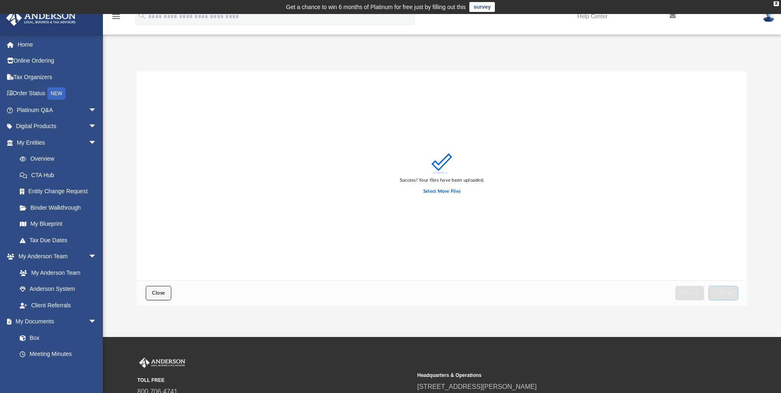
click at [153, 292] on span "Close" at bounding box center [158, 292] width 13 height 5
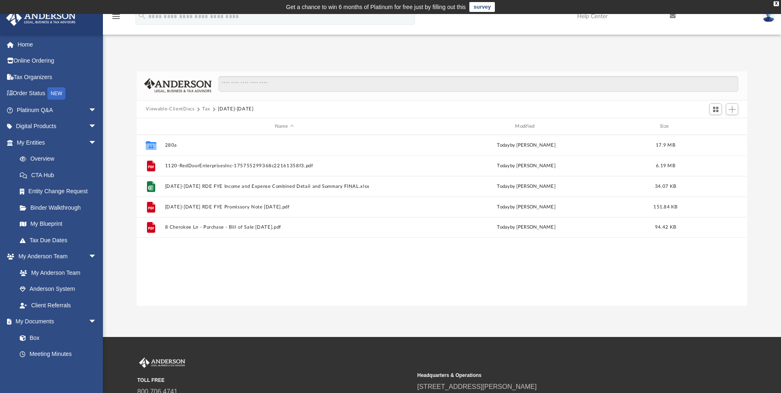
click at [205, 108] on button "Tax" at bounding box center [206, 108] width 8 height 7
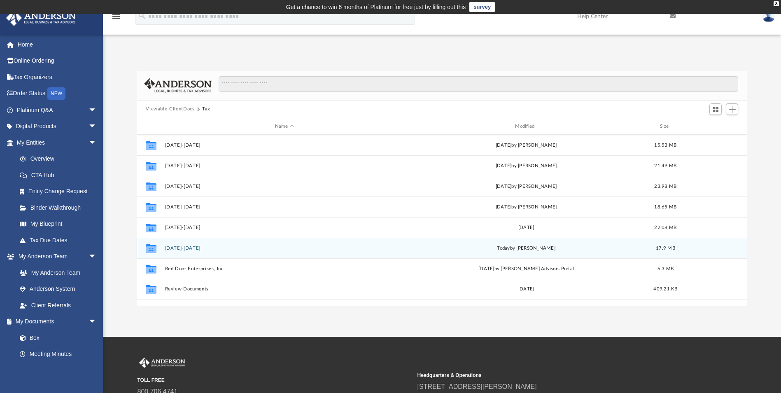
click at [173, 247] on button "2024-2025" at bounding box center [284, 247] width 238 height 5
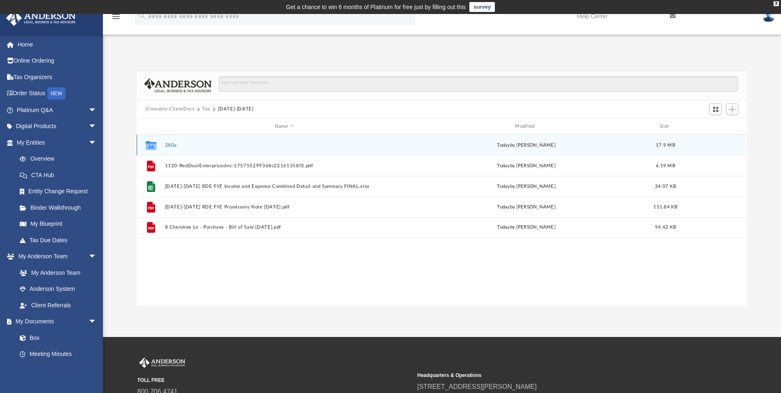
click at [169, 146] on button "280a" at bounding box center [284, 145] width 238 height 5
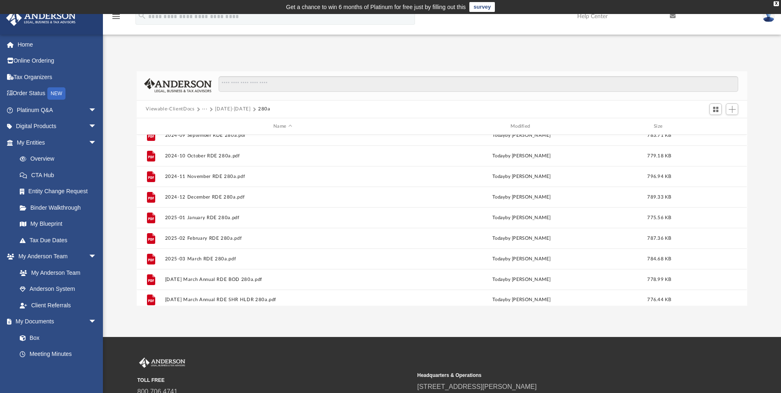
scroll to position [138, 0]
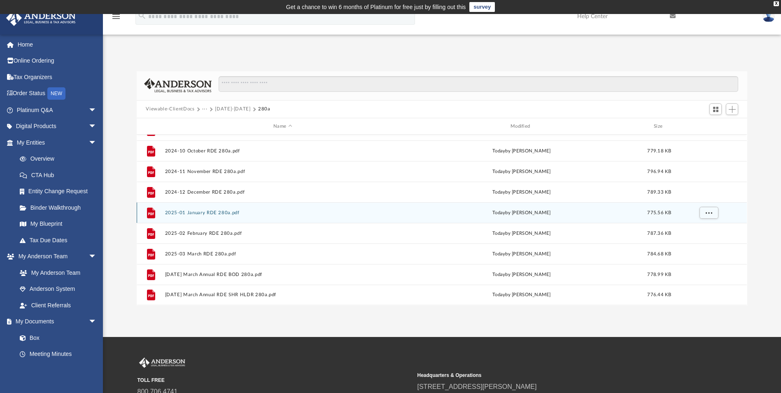
click at [210, 209] on div "File 2025-01 January RDE 280a.pdf today by Thomas Ferrante 775.56 KB" at bounding box center [442, 212] width 610 height 21
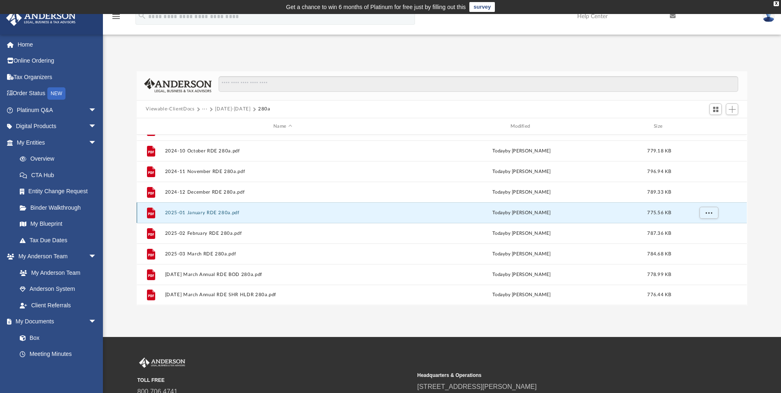
click at [210, 210] on button "2025-01 January RDE 280a.pdf" at bounding box center [283, 212] width 236 height 5
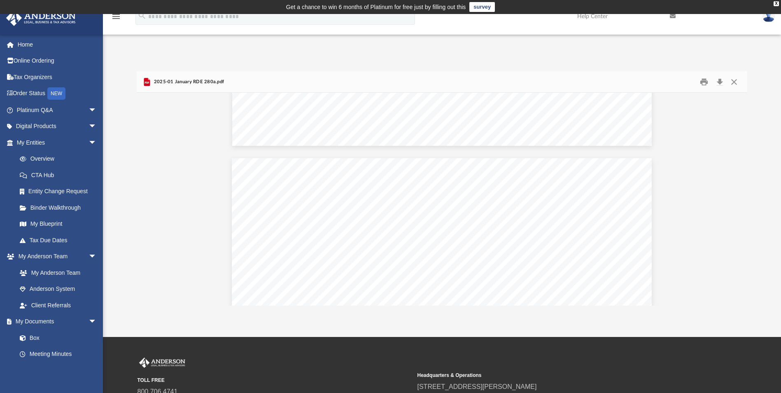
scroll to position [1592, 0]
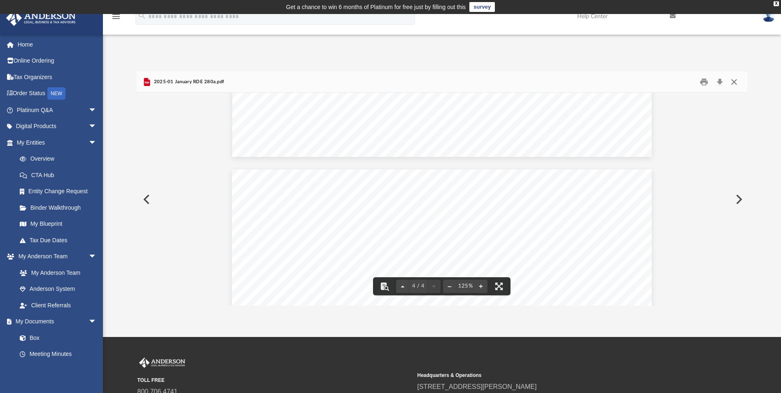
click at [554, 83] on button "Close" at bounding box center [734, 81] width 15 height 13
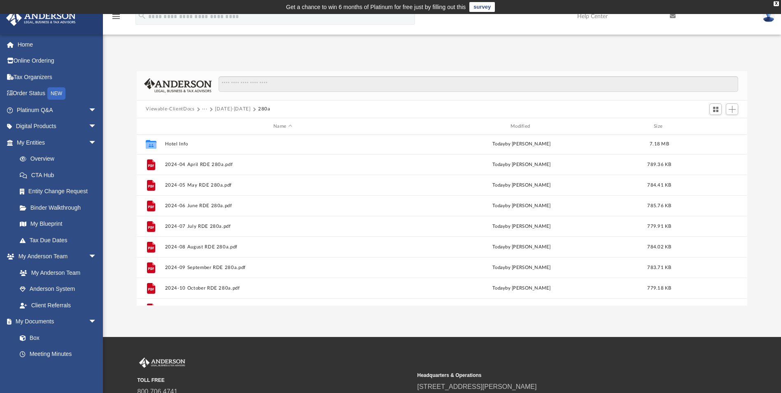
scroll to position [0, 0]
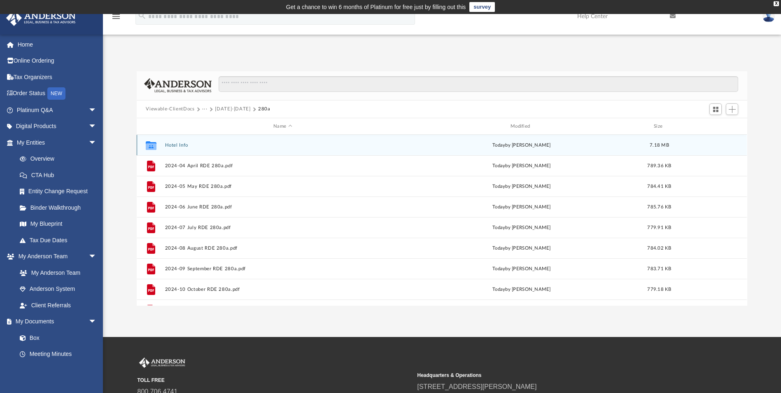
click at [180, 148] on div "Collaborated Folder Hotel Info today by Thomas Ferrante 7.18 MB" at bounding box center [442, 145] width 610 height 21
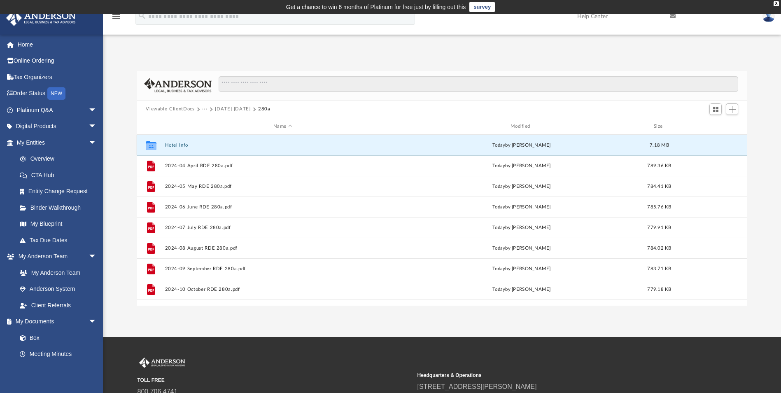
click at [181, 146] on button "Hotel Info" at bounding box center [283, 145] width 236 height 5
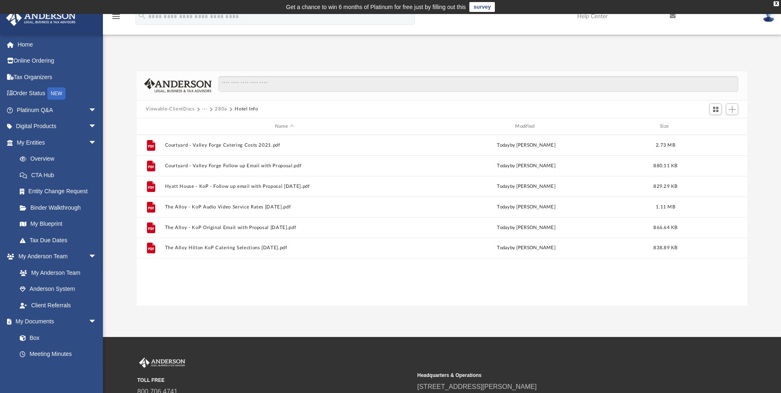
click at [189, 110] on button "Viewable-ClientDocs" at bounding box center [170, 108] width 49 height 7
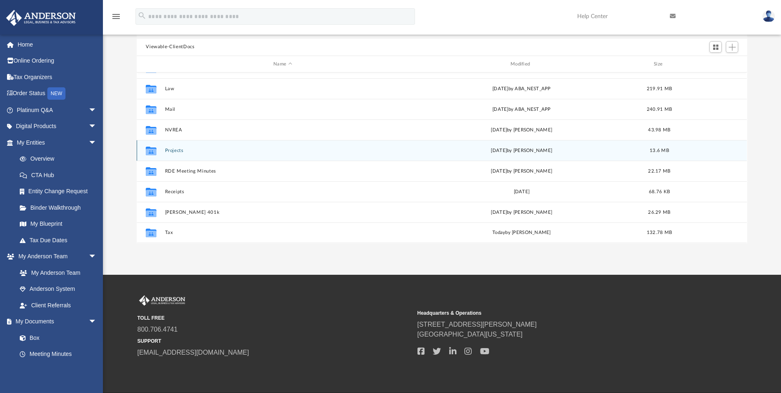
scroll to position [82, 0]
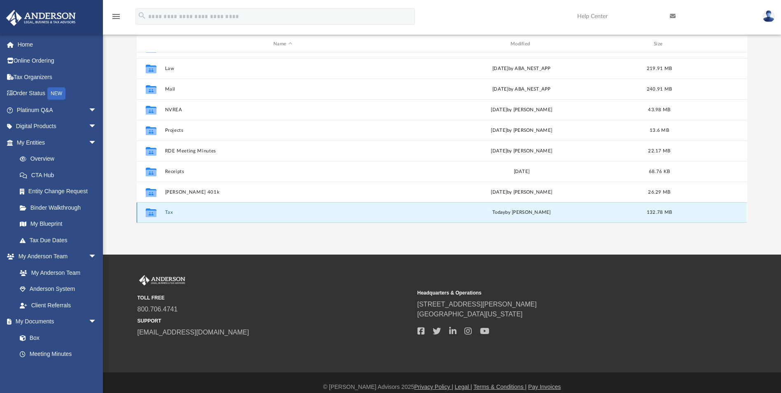
click at [169, 213] on button "Tax" at bounding box center [283, 212] width 236 height 5
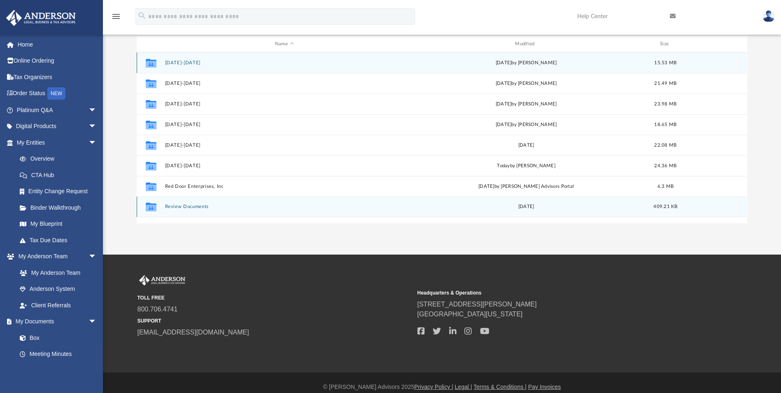
scroll to position [0, 0]
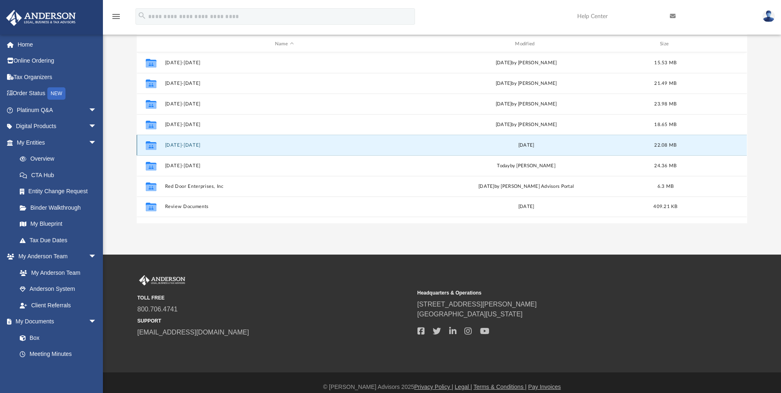
click at [188, 148] on button "2023-2024" at bounding box center [284, 145] width 238 height 5
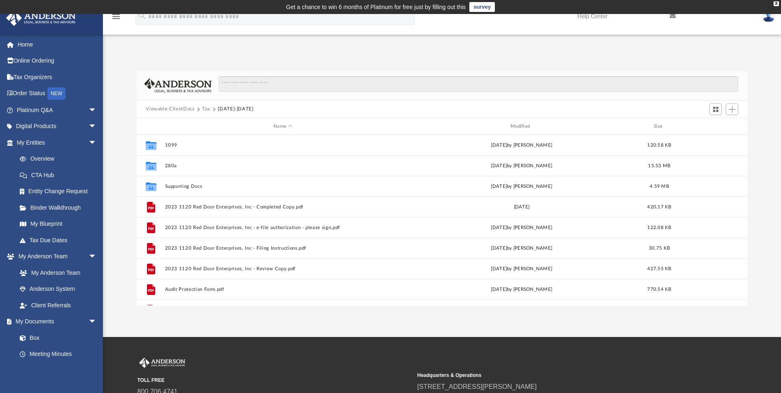
click at [190, 110] on button "Viewable-ClientDocs" at bounding box center [170, 108] width 49 height 7
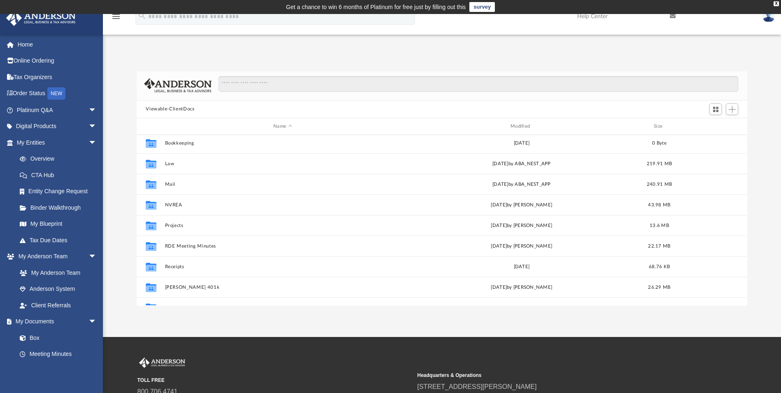
scroll to position [35, 0]
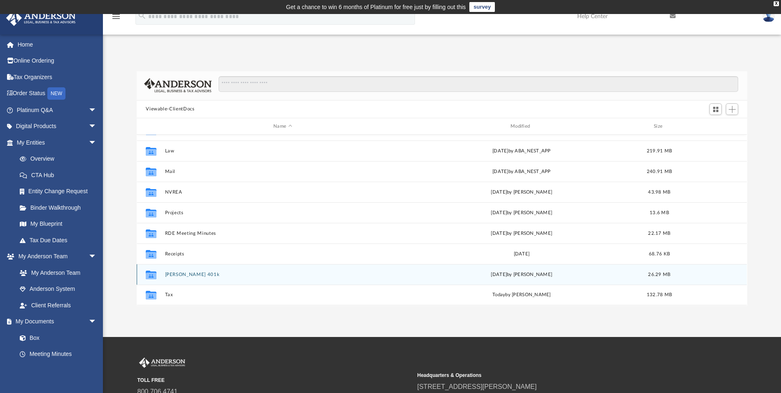
click at [182, 275] on button "Schwab 401k" at bounding box center [283, 274] width 236 height 5
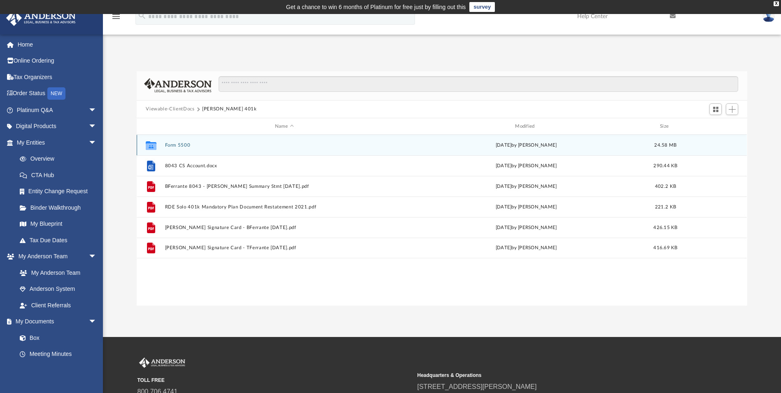
scroll to position [0, 0]
click at [173, 145] on button "Form 5500" at bounding box center [284, 145] width 238 height 5
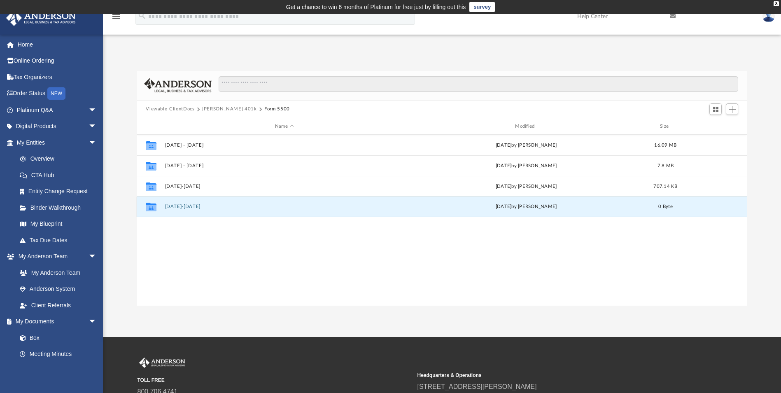
click at [183, 206] on button "2024-2025" at bounding box center [284, 206] width 238 height 5
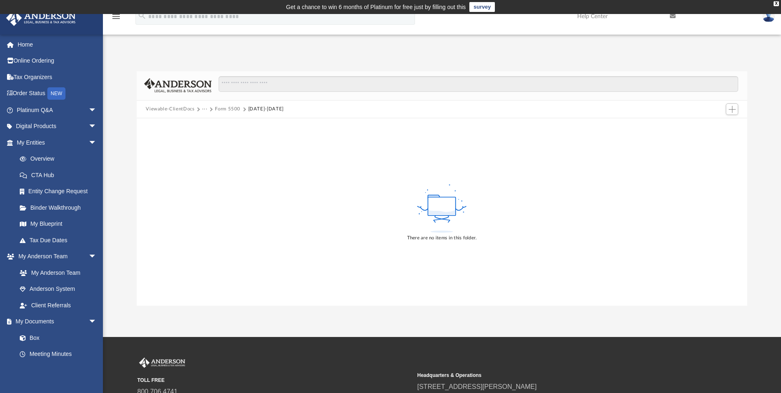
click at [236, 110] on button "Form 5500" at bounding box center [228, 108] width 26 height 7
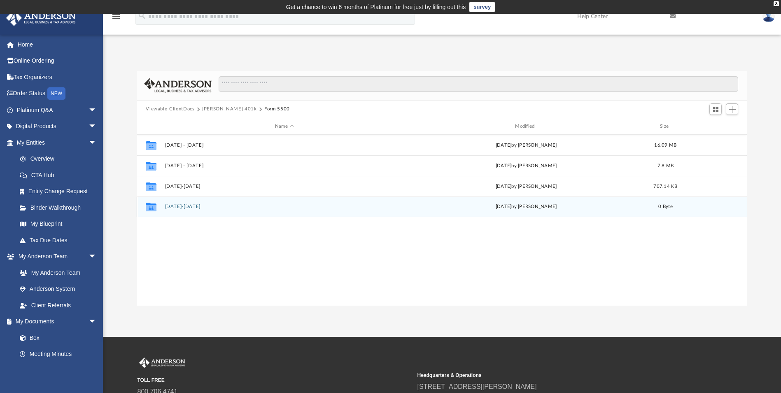
scroll to position [181, 605]
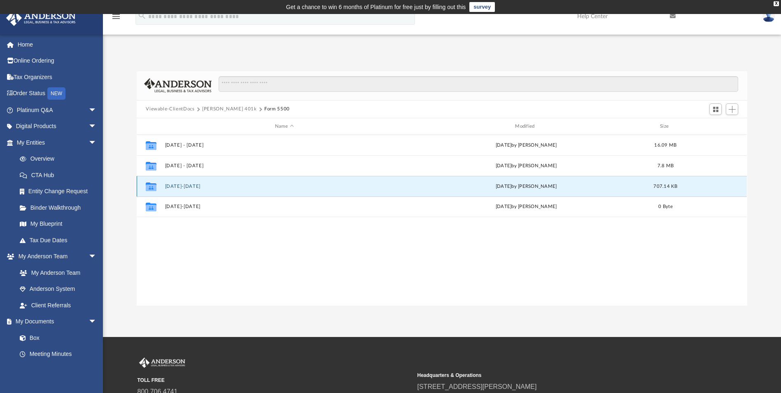
click at [185, 185] on button "2023-2024" at bounding box center [284, 186] width 238 height 5
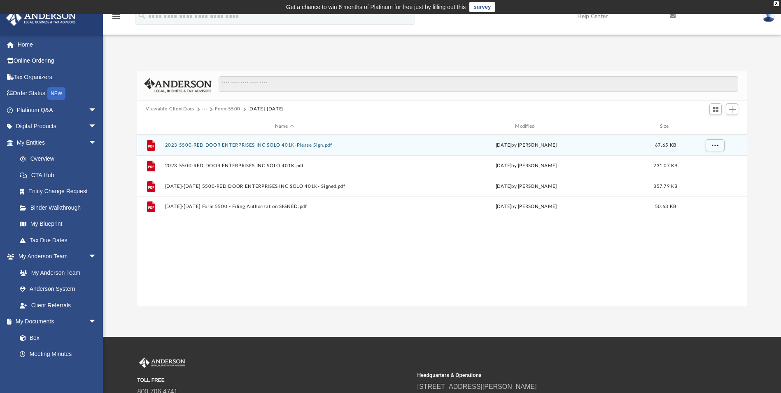
click at [244, 146] on button "2023 5500-RED DOOR ENTERPRISES INC SOLO 401K-Please Sign.pdf" at bounding box center [284, 145] width 238 height 5
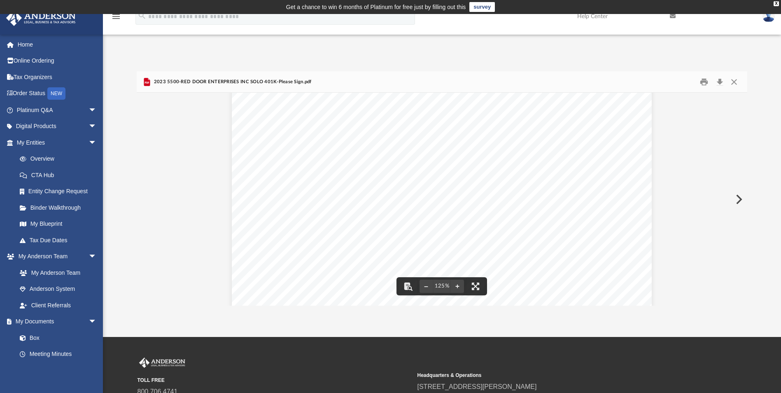
scroll to position [82, 0]
click at [554, 81] on button "Close" at bounding box center [734, 81] width 15 height 13
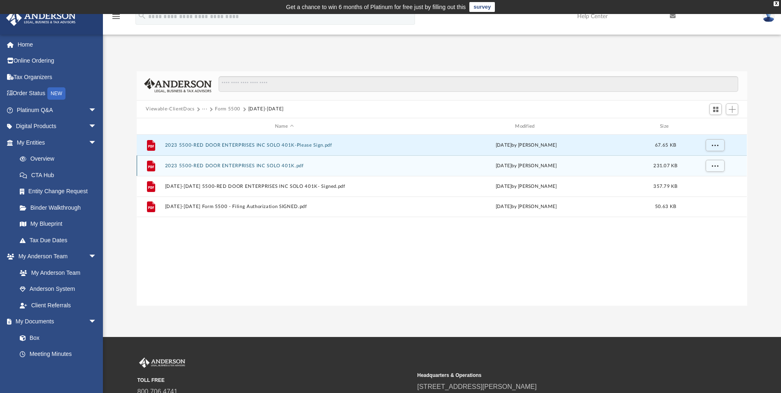
click at [283, 165] on button "2023 5500-RED DOOR ENTERPRISES INC SOLO 401K.pdf" at bounding box center [284, 165] width 238 height 5
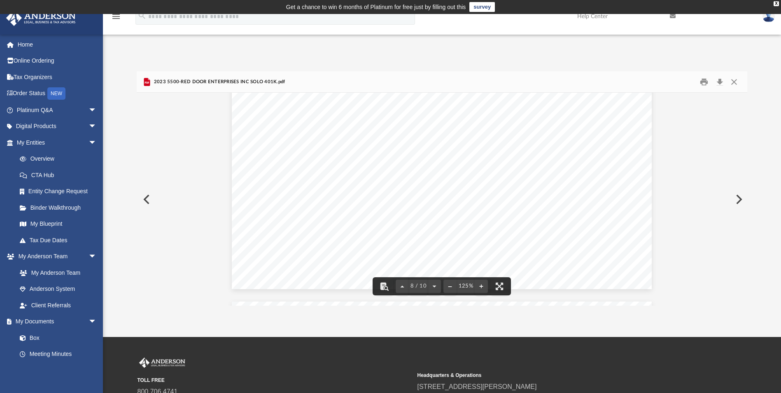
scroll to position [4242, 0]
click at [554, 81] on button "Close" at bounding box center [734, 81] width 15 height 13
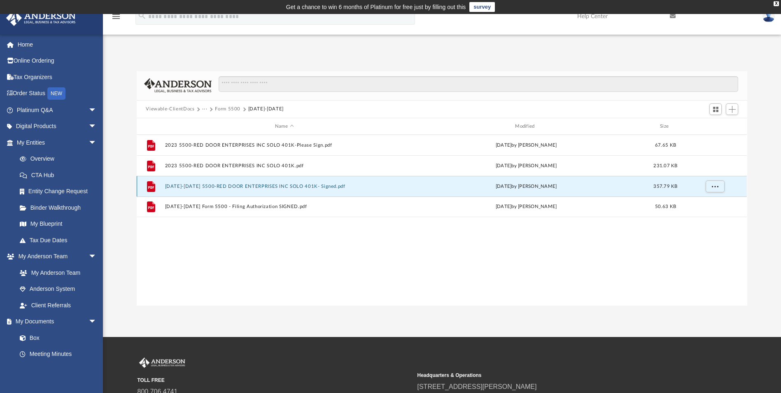
click at [255, 188] on button "2023-2024 5500-RED DOOR ENTERPRISES INC SOLO 401K- Signed.pdf" at bounding box center [284, 186] width 238 height 5
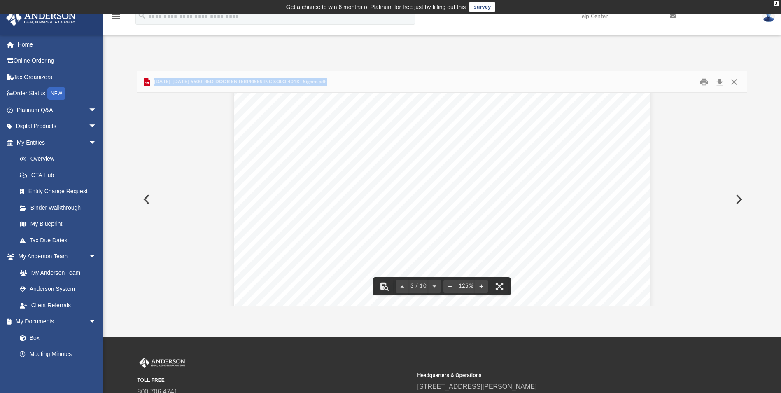
scroll to position [1400, 0]
click at [554, 84] on button "Close" at bounding box center [734, 81] width 15 height 13
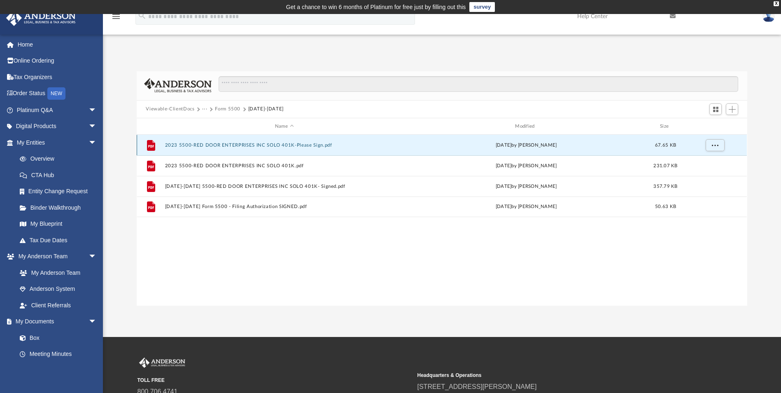
click at [229, 146] on button "2023 5500-RED DOOR ENTERPRISES INC SOLO 401K-Please Sign.pdf" at bounding box center [284, 145] width 238 height 5
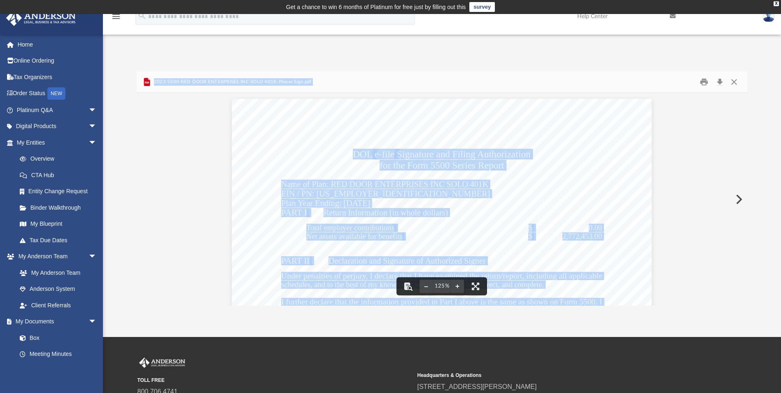
click at [501, 168] on span "for the Form 5500 Series Report" at bounding box center [442, 165] width 124 height 9
click at [549, 168] on div "DOL e-file Signature and Filing Authorization for the Form 5500 Series Report N…" at bounding box center [442, 371] width 420 height 544
click at [534, 195] on div "DOL e-file Signature and Filing Authorization for the Form 5500 Series Report N…" at bounding box center [442, 371] width 420 height 544
click at [554, 78] on button "Close" at bounding box center [734, 81] width 15 height 13
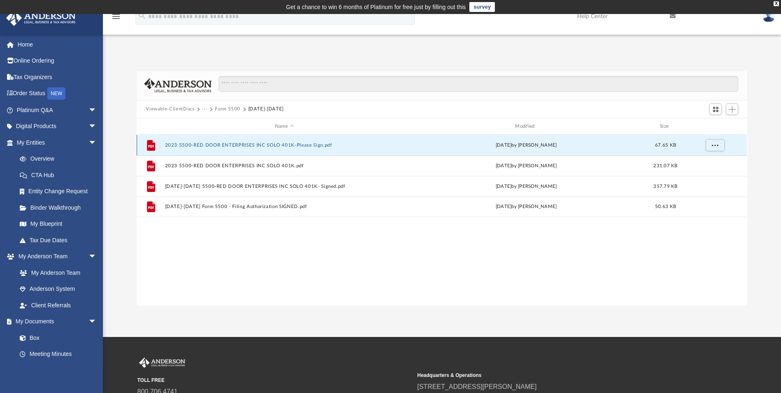
click at [277, 146] on button "2023 5500-RED DOOR ENTERPRISES INC SOLO 401K-Please Sign.pdf" at bounding box center [284, 145] width 238 height 5
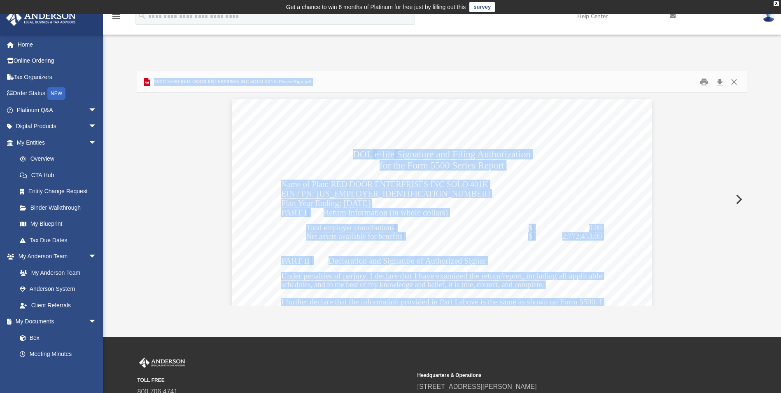
click at [278, 146] on div "DOL e-file Signature and Filing Authorization for the Form 5500 Series Report N…" at bounding box center [442, 371] width 420 height 544
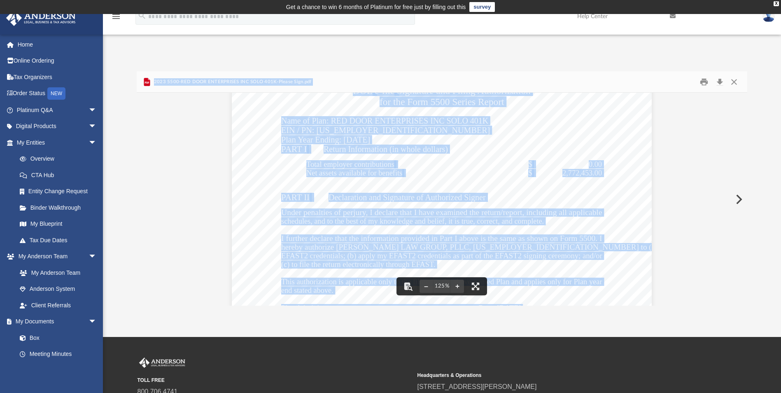
scroll to position [0, 0]
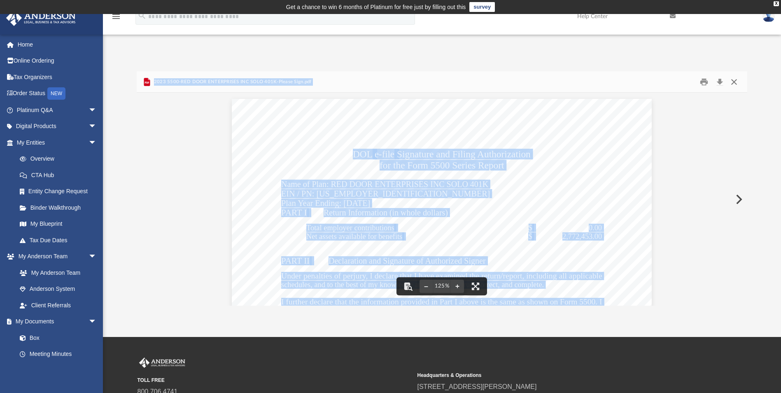
click at [554, 80] on button "Close" at bounding box center [734, 81] width 15 height 13
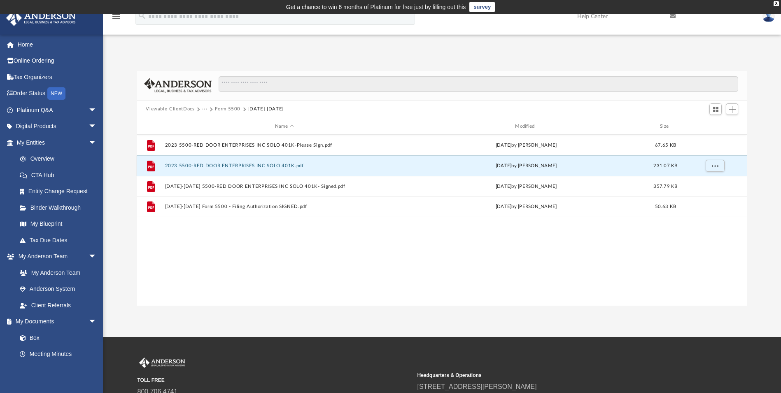
click at [290, 166] on button "2023 5500-RED DOOR ENTERPRISES INC SOLO 401K.pdf" at bounding box center [284, 165] width 238 height 5
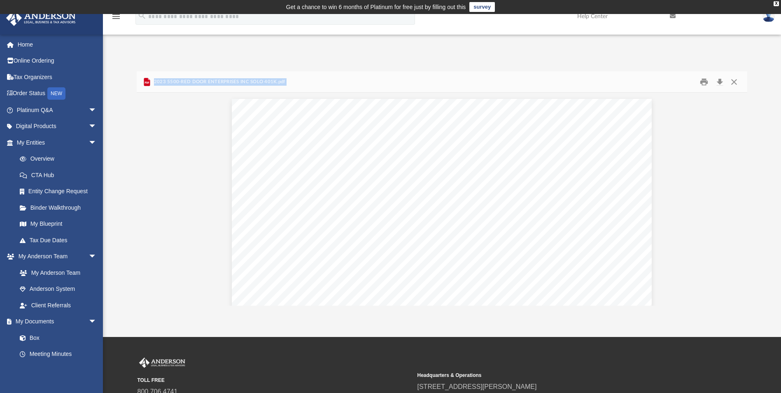
scroll to position [3892, 0]
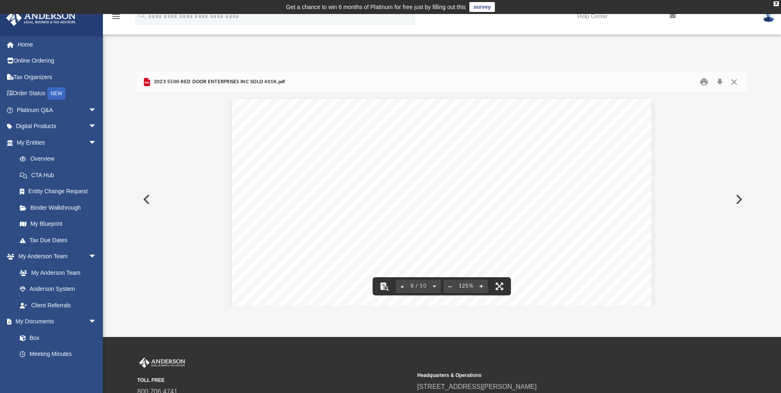
click at [494, 69] on div "Difficulty viewing your box folder? You can also access your account directly o…" at bounding box center [442, 180] width 678 height 252
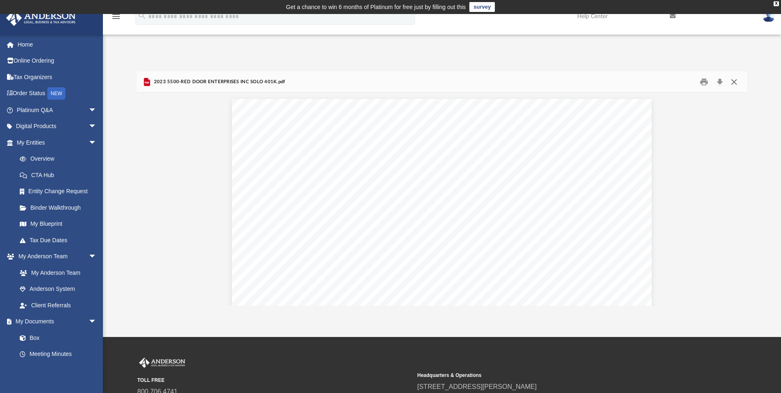
click at [554, 81] on button "Close" at bounding box center [734, 81] width 15 height 13
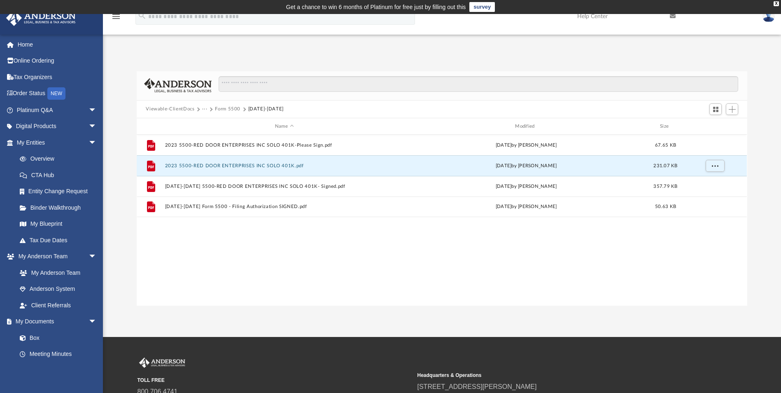
click at [233, 107] on button "Form 5500" at bounding box center [228, 108] width 26 height 7
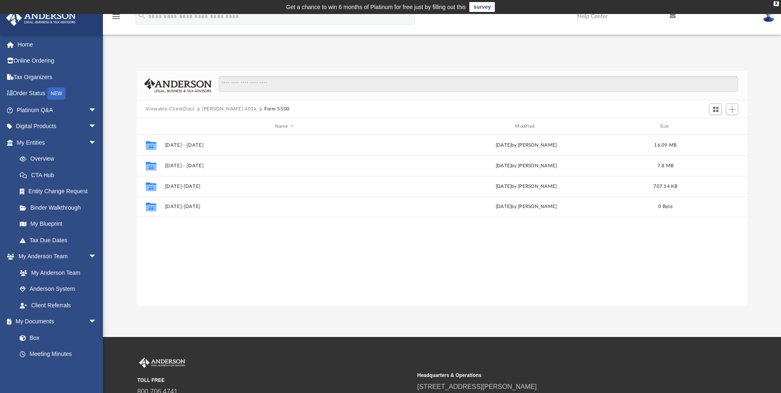
click at [264, 107] on button "Form 5500" at bounding box center [277, 108] width 26 height 7
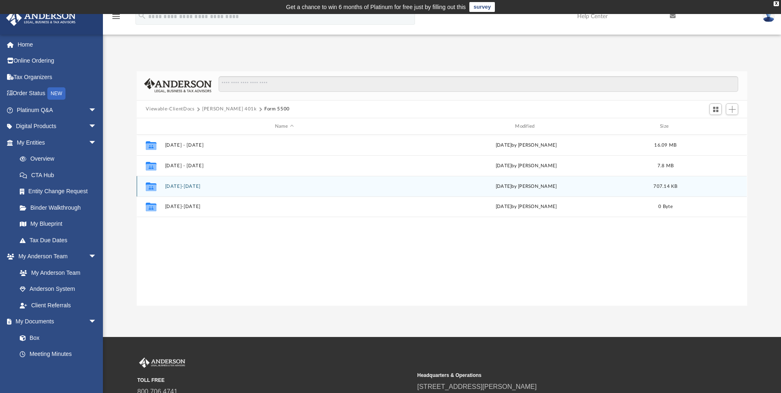
click at [181, 187] on button "2023-2024" at bounding box center [284, 186] width 238 height 5
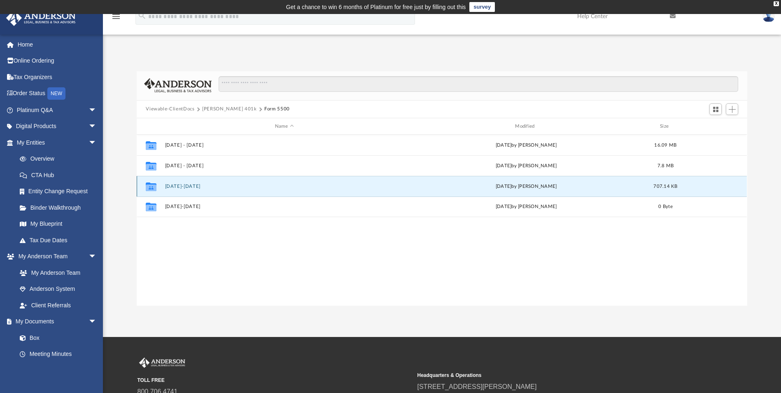
click at [181, 187] on button "2023-2024" at bounding box center [284, 186] width 238 height 5
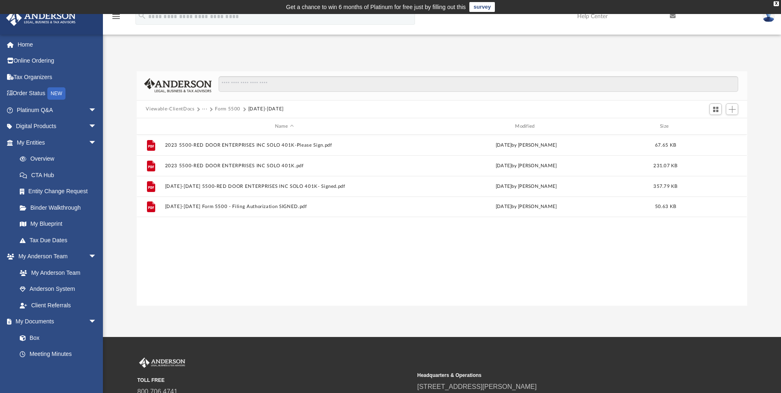
drag, startPoint x: 181, startPoint y: 187, endPoint x: 310, endPoint y: 247, distance: 141.7
click at [310, 248] on div "File 2023 5500-RED DOOR ENTERPRISES INC SOLO 401K-Please Sign.pdf Thu Nov 7 202…" at bounding box center [442, 220] width 610 height 171
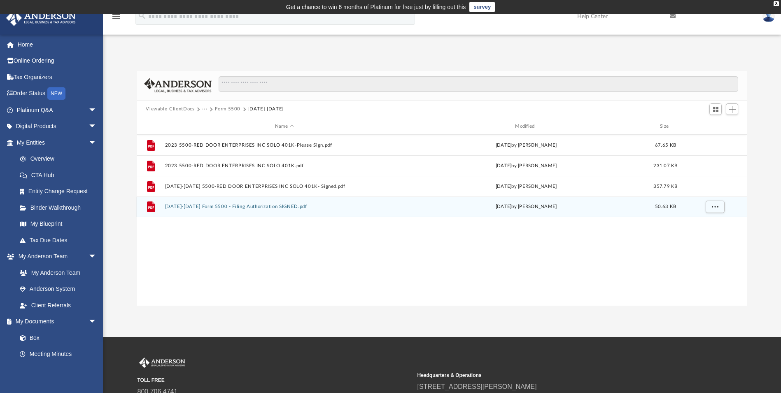
click at [252, 206] on button "2023-2024 Form 5500 - Filing Authorization SIGNED.pdf" at bounding box center [284, 206] width 238 height 5
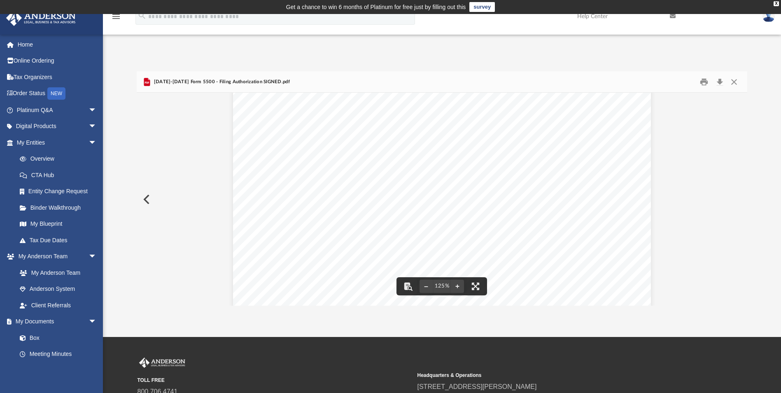
scroll to position [0, 0]
click at [554, 82] on button "Close" at bounding box center [734, 81] width 15 height 13
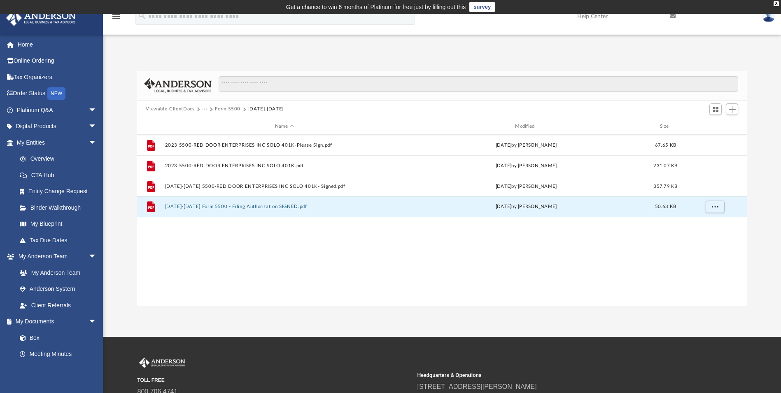
click at [233, 110] on button "Form 5500" at bounding box center [228, 108] width 26 height 7
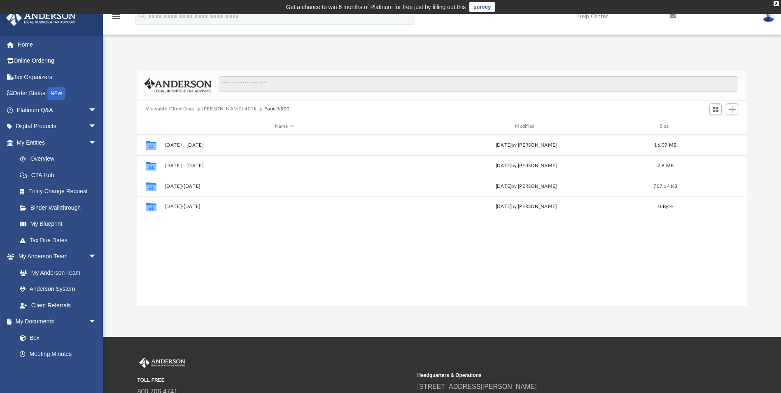
click at [222, 109] on button "Schwab 401k" at bounding box center [229, 108] width 55 height 7
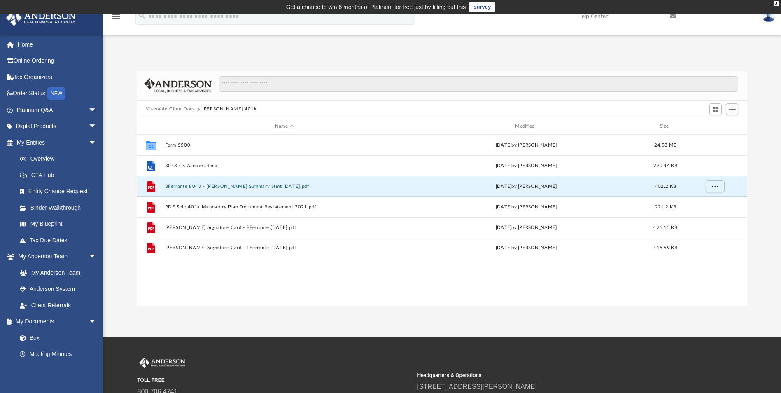
click at [255, 186] on button "BFerrante 8043 - Schwab Summary Stmt 2025-04-15.pdf" at bounding box center [284, 186] width 238 height 5
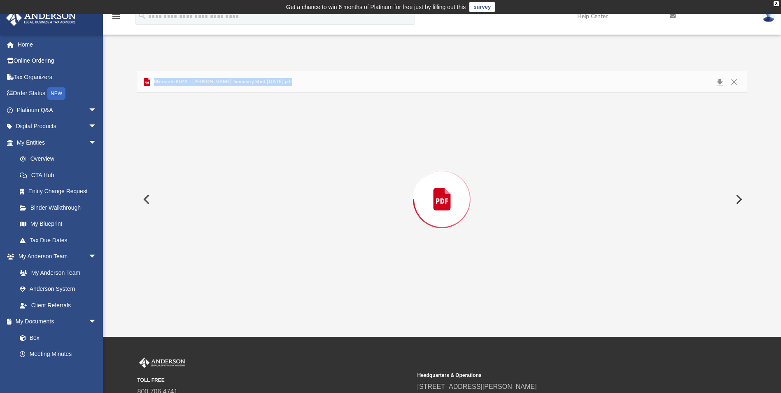
click at [254, 186] on div "Preview" at bounding box center [442, 199] width 610 height 213
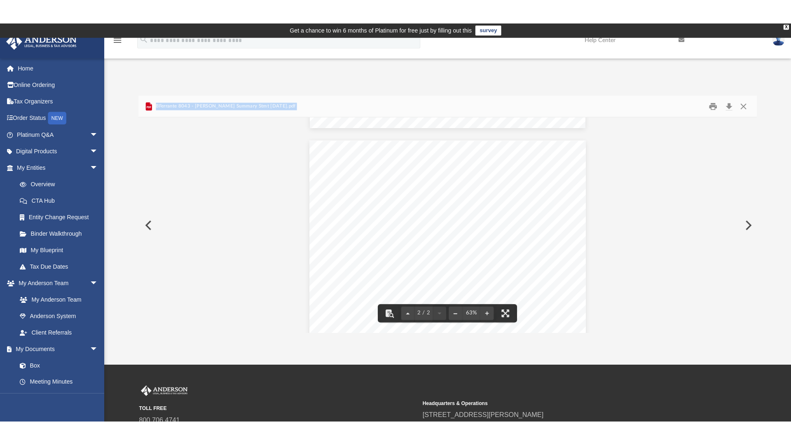
scroll to position [233, 0]
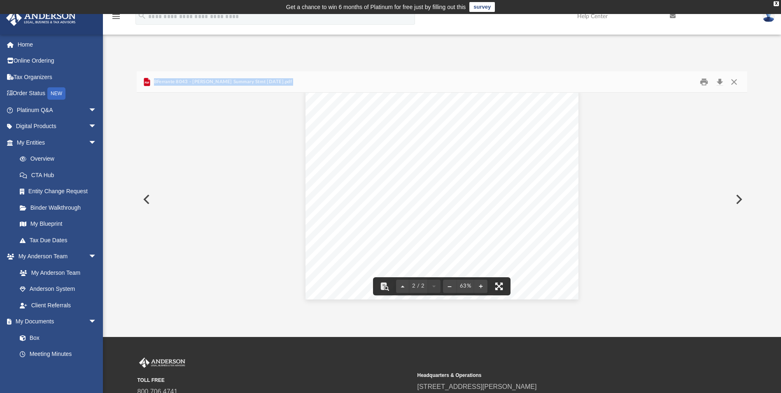
click at [501, 287] on button "File preview" at bounding box center [499, 286] width 18 height 18
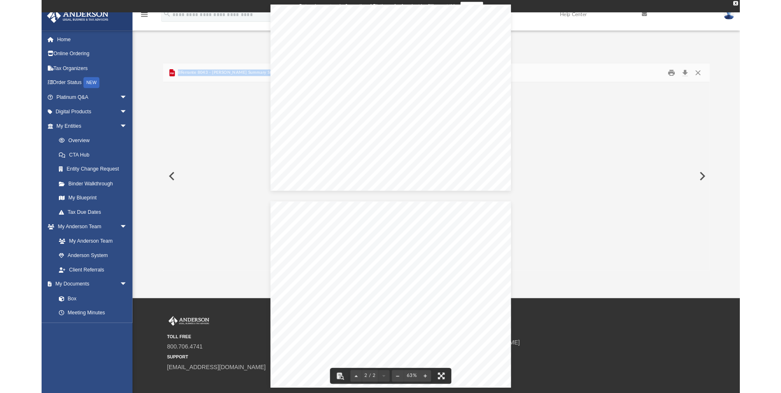
scroll to position [181, 613]
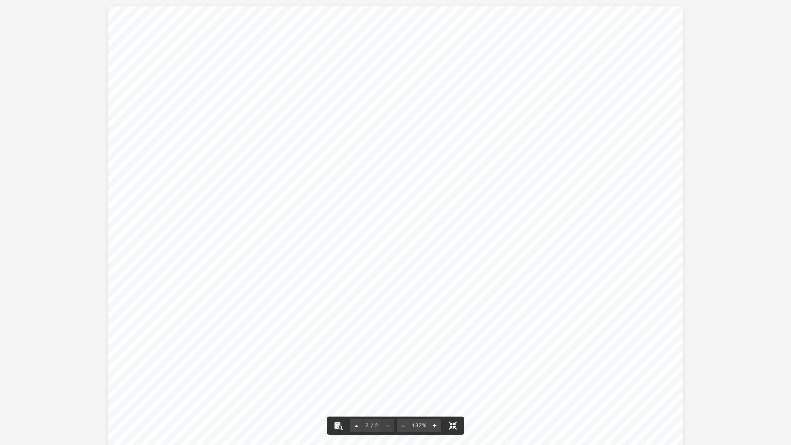
click at [449, 300] on button "File preview" at bounding box center [453, 425] width 18 height 18
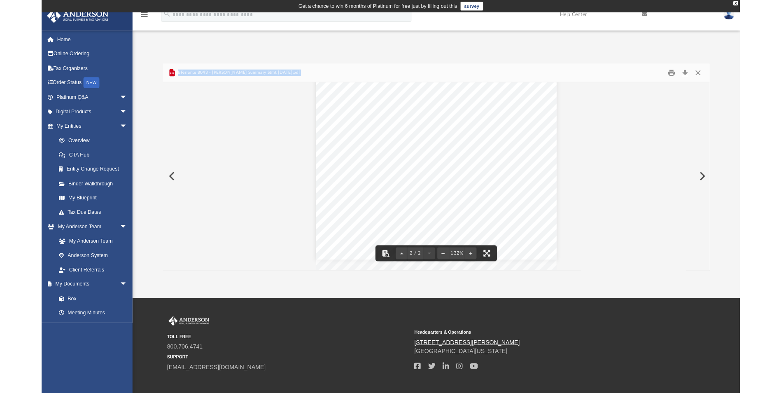
scroll to position [223, 0]
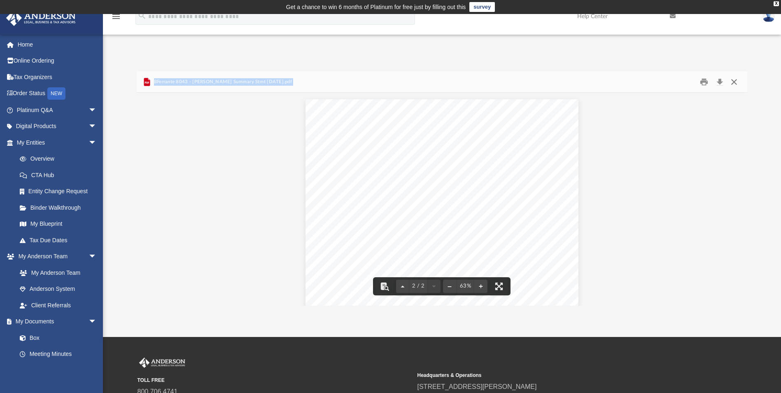
click at [554, 84] on button "Close" at bounding box center [734, 81] width 15 height 13
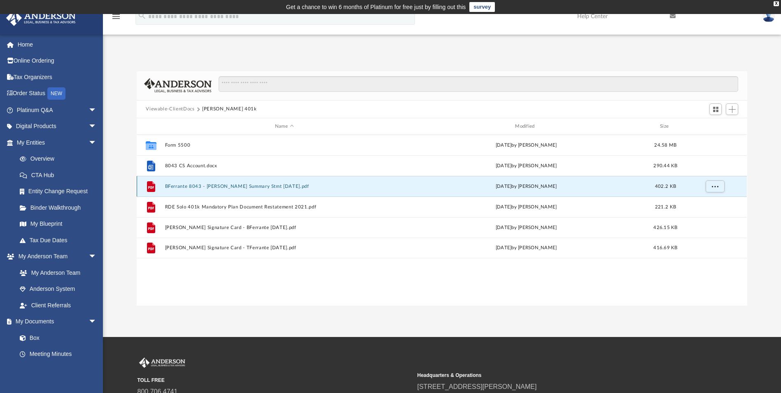
click at [273, 187] on button "BFerrante 8043 - Schwab Summary Stmt 2025-04-15.pdf" at bounding box center [284, 186] width 238 height 5
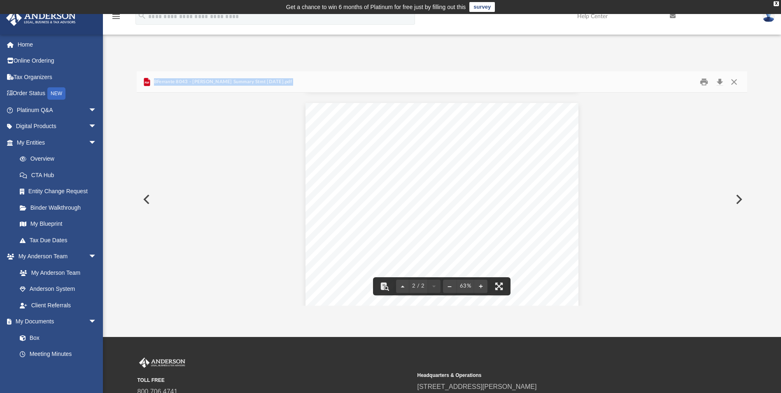
scroll to position [233, 0]
click at [554, 83] on button "Close" at bounding box center [734, 81] width 15 height 13
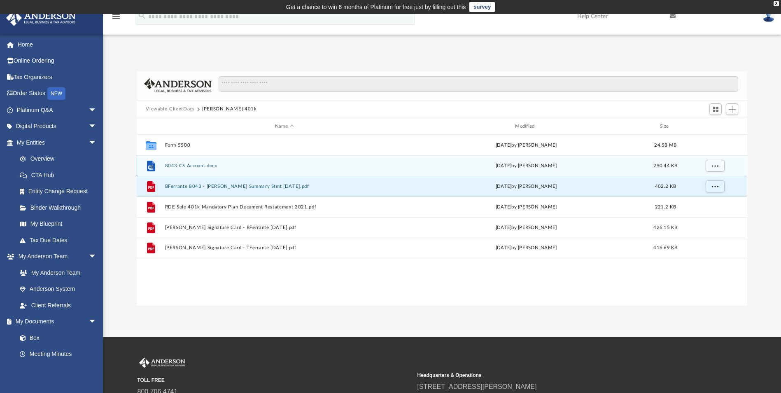
click at [207, 166] on button "8043 CS Account.docx" at bounding box center [284, 165] width 238 height 5
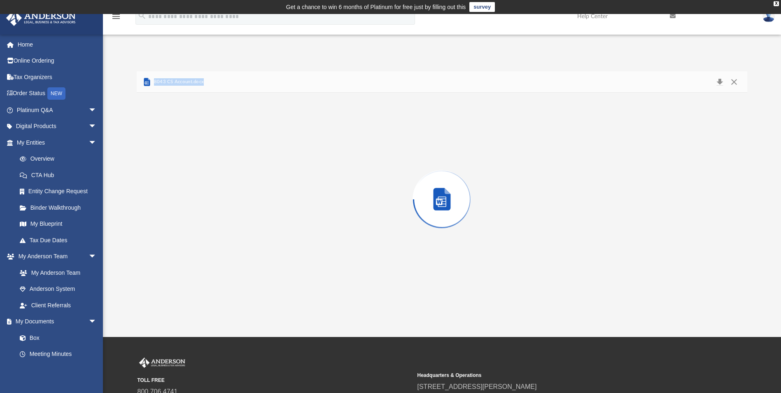
click at [207, 166] on div "Preview" at bounding box center [442, 199] width 610 height 213
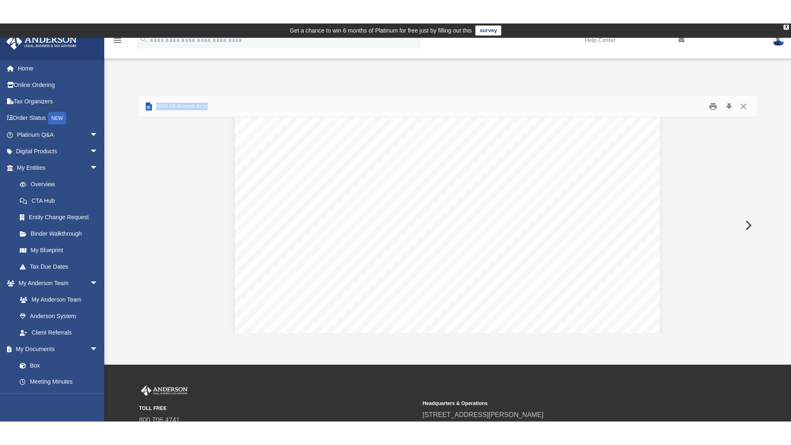
scroll to position [165, 0]
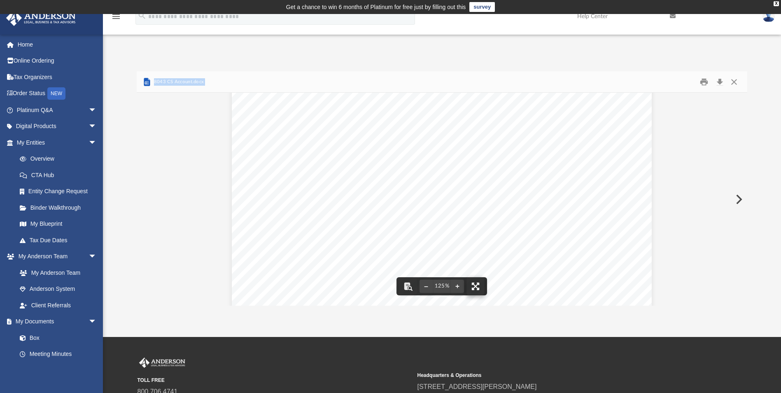
click at [473, 288] on button "File preview" at bounding box center [476, 286] width 18 height 18
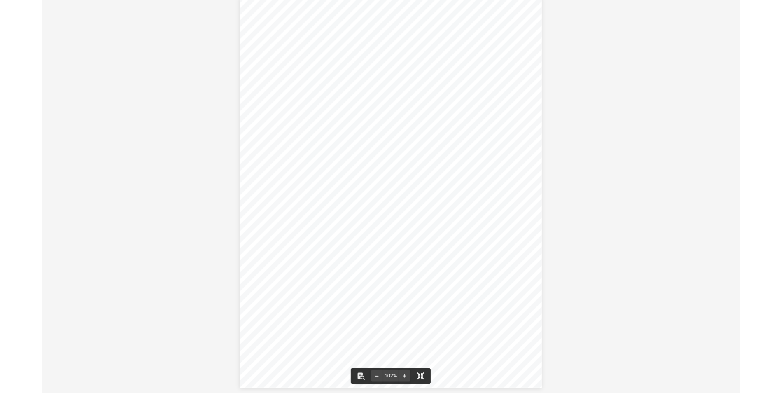
scroll to position [0, 0]
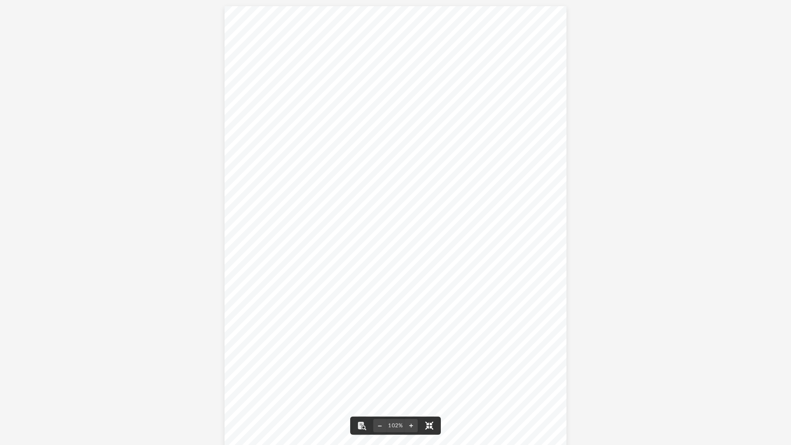
click at [427, 300] on button "File preview" at bounding box center [429, 425] width 18 height 18
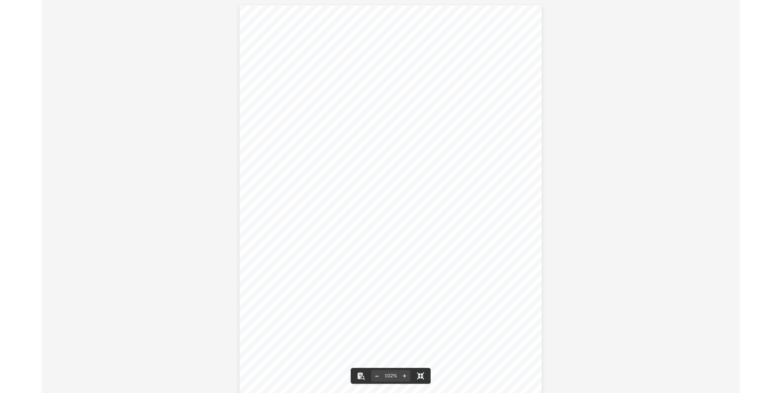
scroll to position [181, 605]
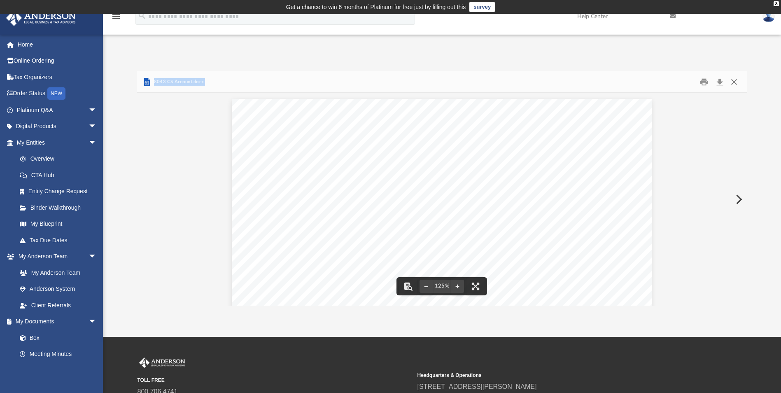
click at [554, 84] on button "Close" at bounding box center [734, 81] width 15 height 13
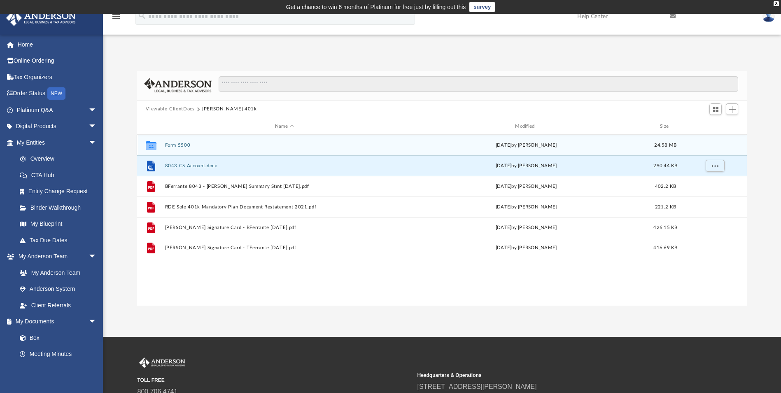
click at [171, 139] on div "Collaborated Folder Form 5500 Wed Sep 17 2025 by Kim Yoder 24.58 MB" at bounding box center [442, 145] width 610 height 21
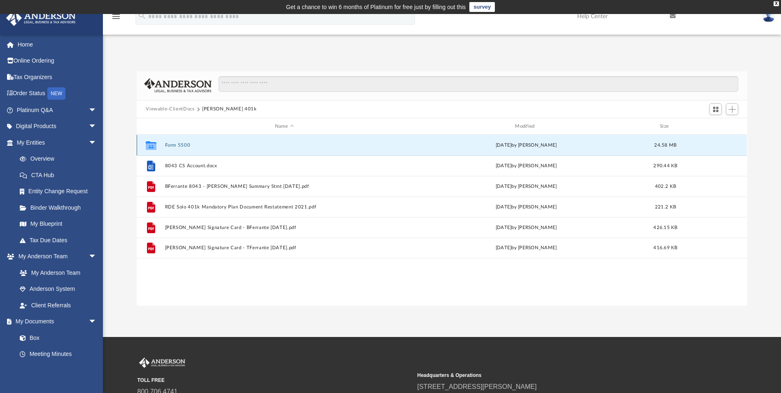
click at [173, 145] on button "Form 5500" at bounding box center [284, 145] width 238 height 5
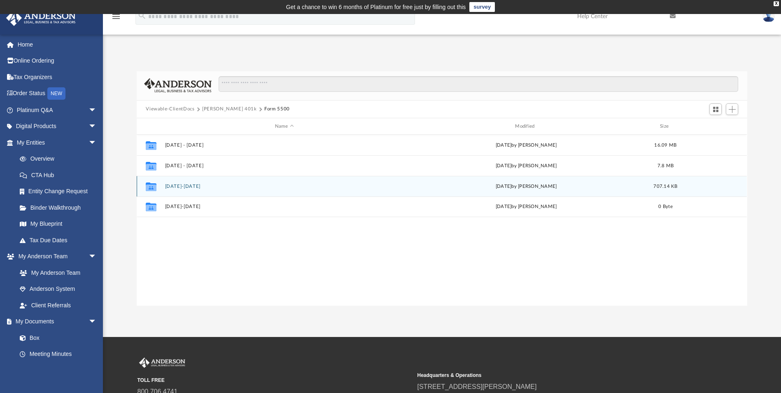
click at [169, 185] on button "2023-2024" at bounding box center [284, 186] width 238 height 5
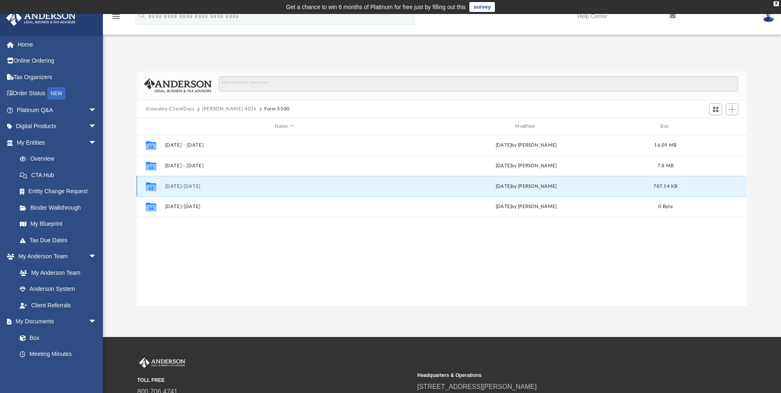
click at [169, 185] on button "2023-2024" at bounding box center [284, 186] width 238 height 5
